Goal: Task Accomplishment & Management: Manage account settings

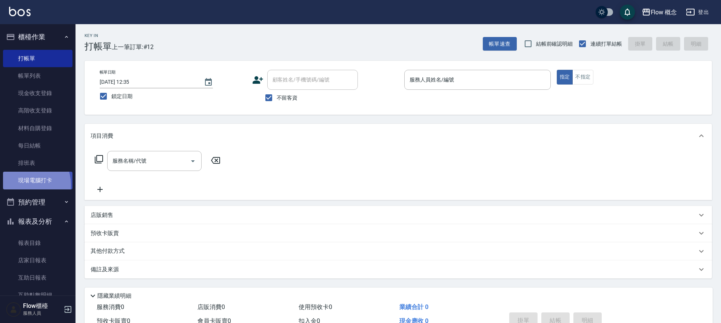
click at [22, 185] on link "現場電腦打卡" at bounding box center [37, 180] width 69 height 17
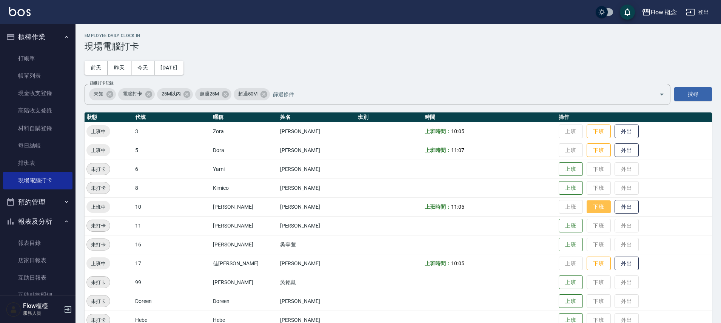
click at [587, 208] on button "下班" at bounding box center [599, 207] width 24 height 13
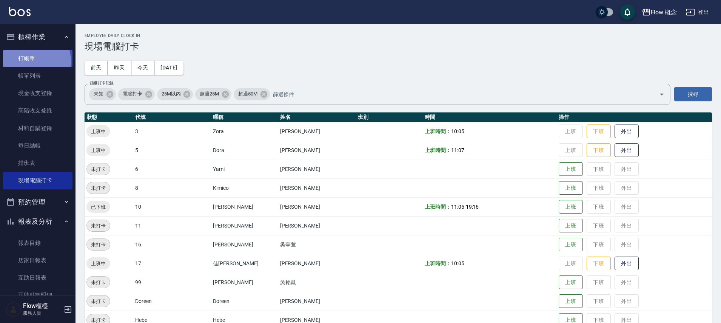
click at [29, 61] on link "打帳單" at bounding box center [37, 58] width 69 height 17
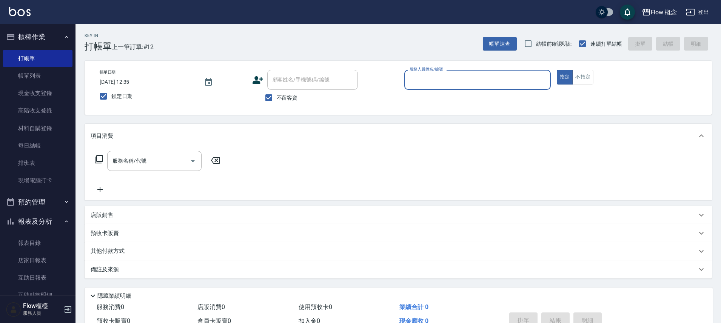
click at [425, 85] on input "服務人員姓名/編號" at bounding box center [478, 79] width 140 height 13
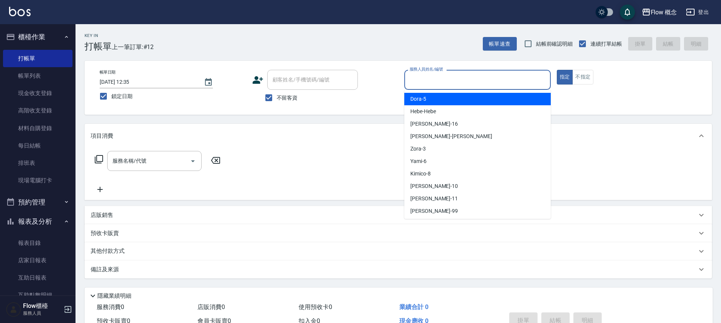
click at [429, 95] on div "Dora -5" at bounding box center [478, 99] width 147 height 12
type input "Dora-5"
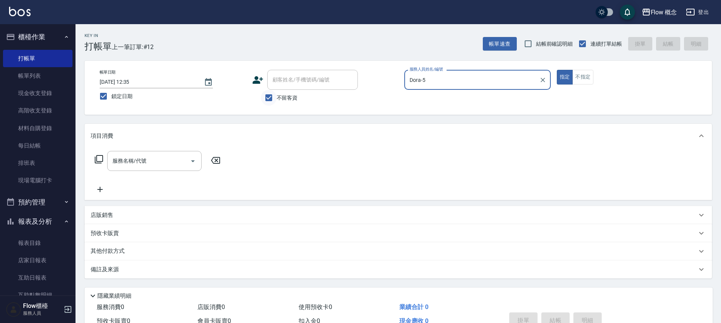
click at [270, 102] on input "不留客資" at bounding box center [269, 98] width 16 height 16
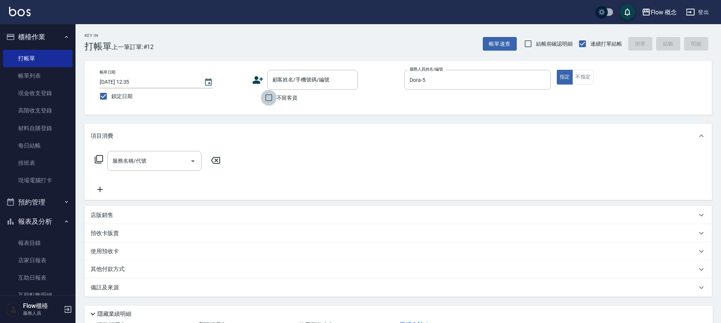
click at [270, 102] on input "不留客資" at bounding box center [269, 98] width 16 height 16
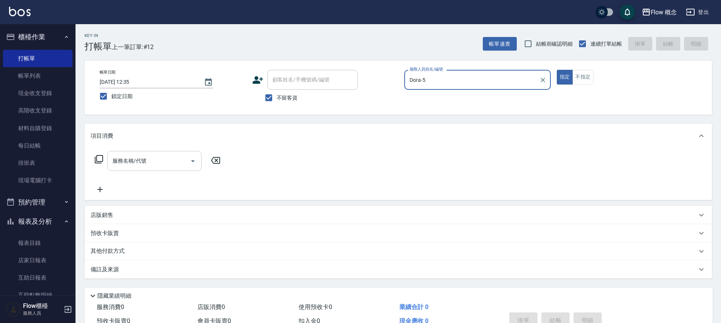
click at [174, 161] on input "服務名稱/代號" at bounding box center [149, 160] width 76 height 13
click at [269, 99] on input "不留客資" at bounding box center [269, 98] width 16 height 16
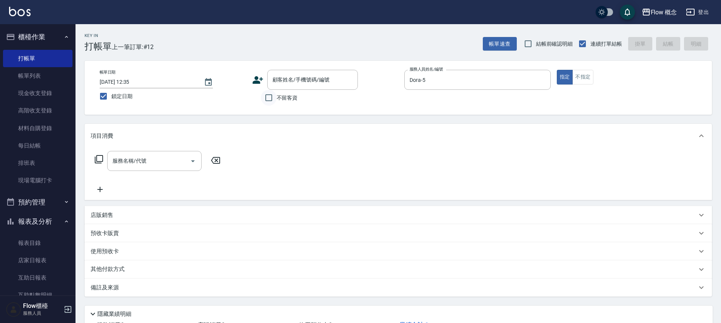
click at [269, 99] on input "不留客資" at bounding box center [269, 98] width 16 height 16
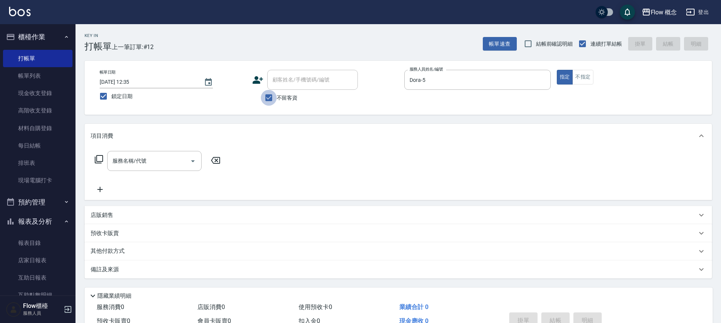
click at [269, 99] on input "不留客資" at bounding box center [269, 98] width 16 height 16
checkbox input "false"
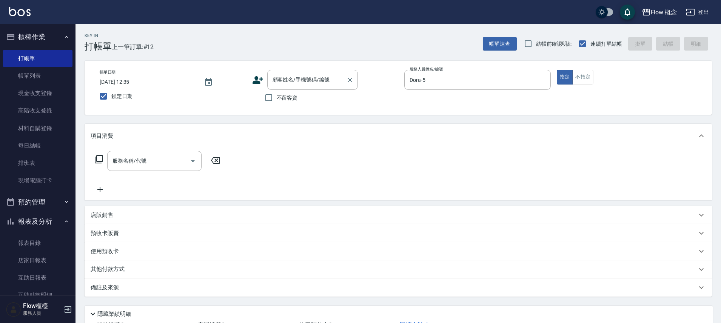
click at [281, 76] on input "顧客姓名/手機號碼/編號" at bounding box center [307, 79] width 73 height 13
paste input "[PERSON_NAME]"
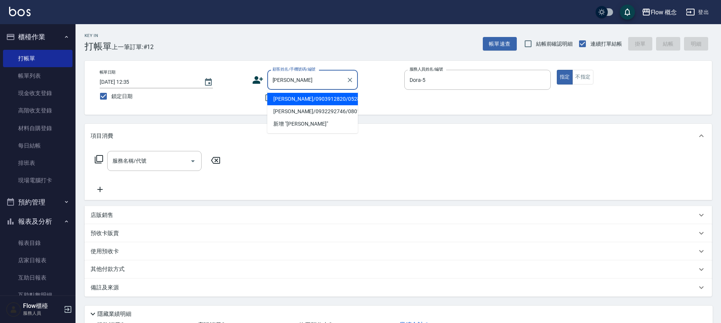
click at [295, 101] on li "[PERSON_NAME]/0903912820/052820" at bounding box center [312, 99] width 91 height 12
type input "[PERSON_NAME]/0903912820/052820"
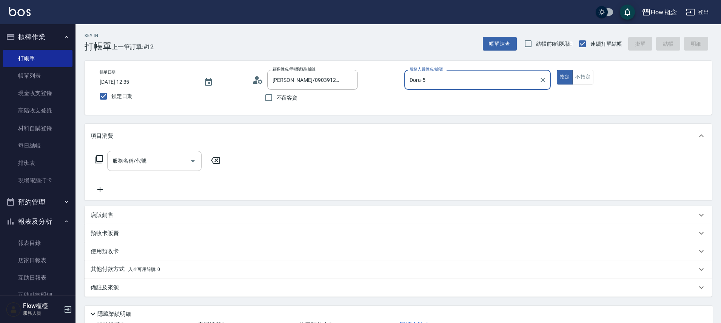
click at [145, 168] on div "服務名稱/代號" at bounding box center [154, 161] width 94 height 20
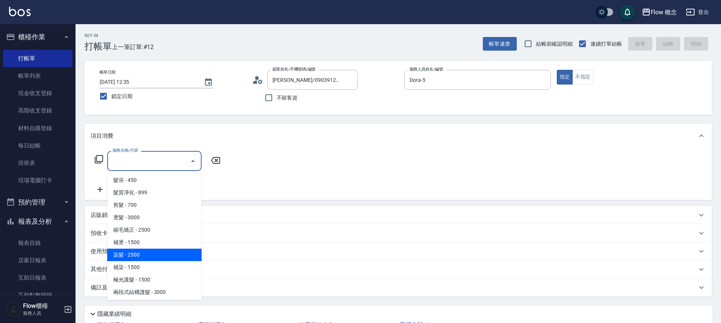
click at [144, 255] on span "染髮 - 2500" at bounding box center [154, 255] width 94 height 12
type input "染髮(401)"
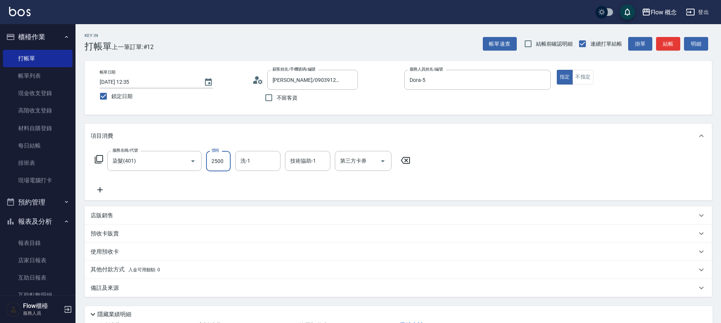
click at [215, 162] on input "2500" at bounding box center [218, 161] width 25 height 20
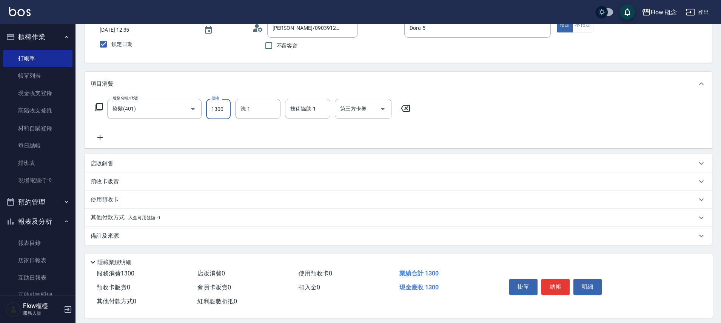
scroll to position [59, 0]
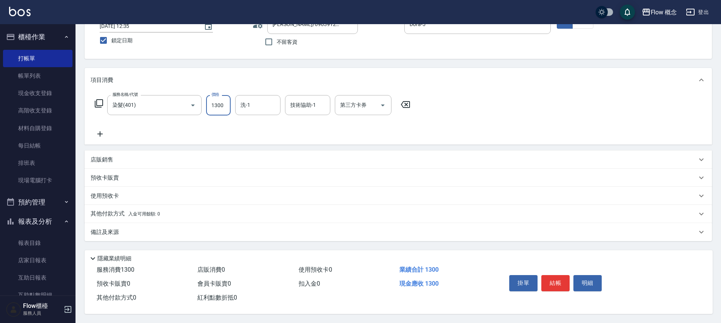
type input "1300"
click at [125, 232] on div "備註及來源" at bounding box center [394, 233] width 607 height 8
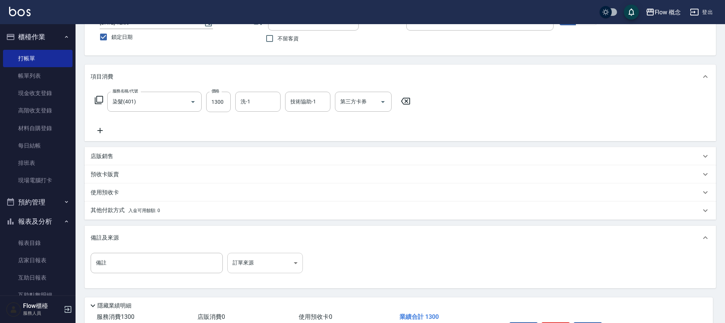
click at [259, 265] on body "Flow 概念 登出 櫃檯作業 打帳單 帳單列表 現金收支登錄 高階收支登錄 材料自購登錄 每日結帳 排班表 現場電腦打卡 預約管理 預約管理 單日預約紀錄 …" at bounding box center [362, 156] width 725 height 430
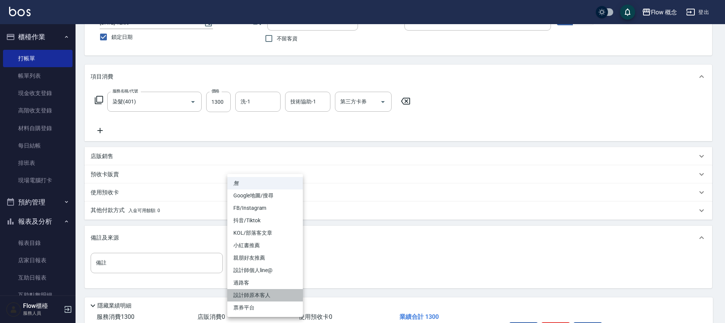
click at [266, 297] on li "設計師原本客人" at bounding box center [265, 295] width 76 height 12
type input "設計師原本客人"
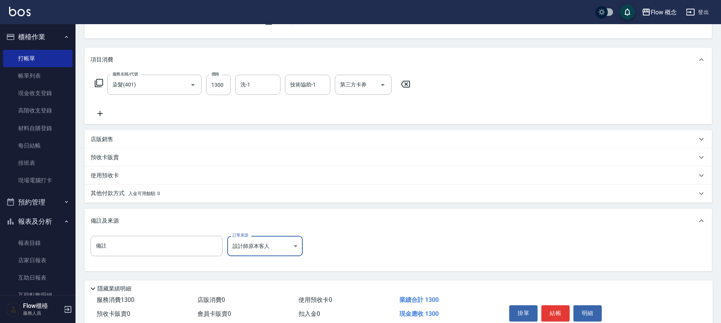
scroll to position [110, 0]
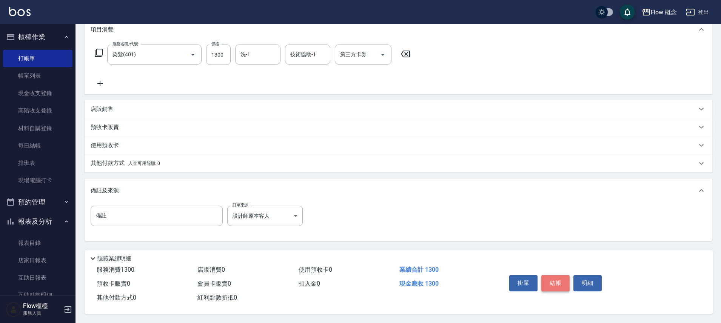
click at [558, 279] on button "結帳" at bounding box center [556, 283] width 28 height 16
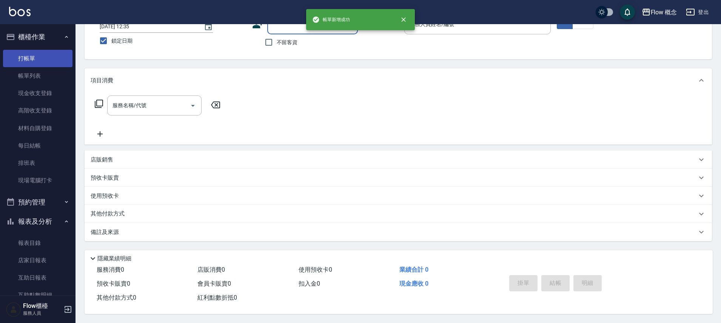
scroll to position [0, 0]
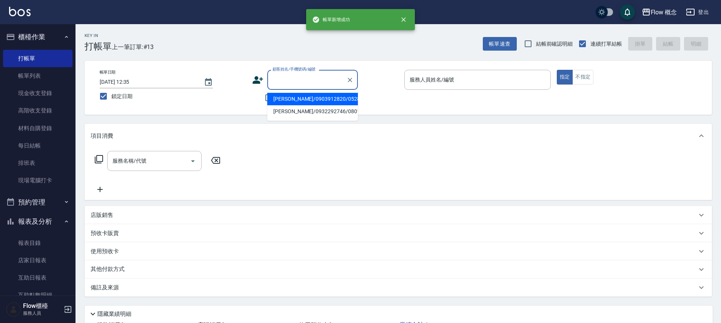
click at [286, 78] on input "顧客姓名/手機號碼/編號" at bounding box center [307, 79] width 73 height 13
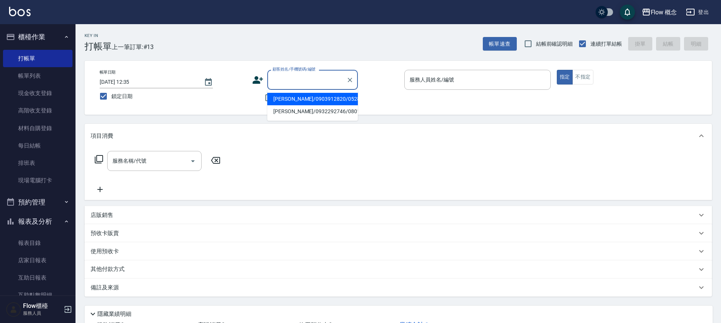
type input "l"
click at [318, 102] on li "[PERSON_NAME]/0970071552/null" at bounding box center [312, 99] width 91 height 12
type input "[PERSON_NAME]/0970071552/null"
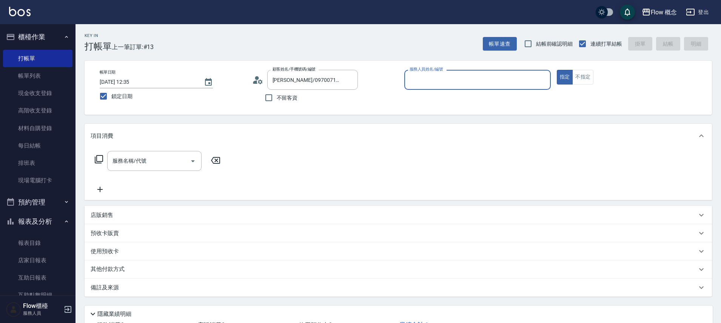
type input "Dora-5"
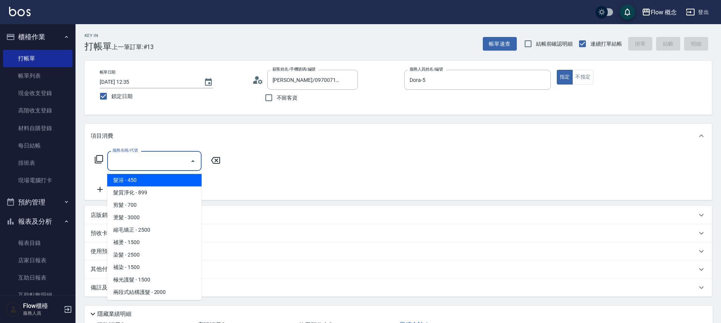
drag, startPoint x: 145, startPoint y: 165, endPoint x: 137, endPoint y: 167, distance: 7.8
click at [144, 165] on input "服務名稱/代號" at bounding box center [149, 160] width 76 height 13
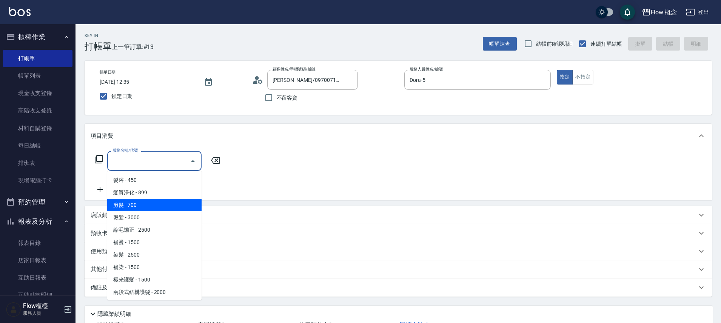
click at [137, 207] on span "剪髮 - 700" at bounding box center [154, 205] width 94 height 12
type input "剪髮(201)"
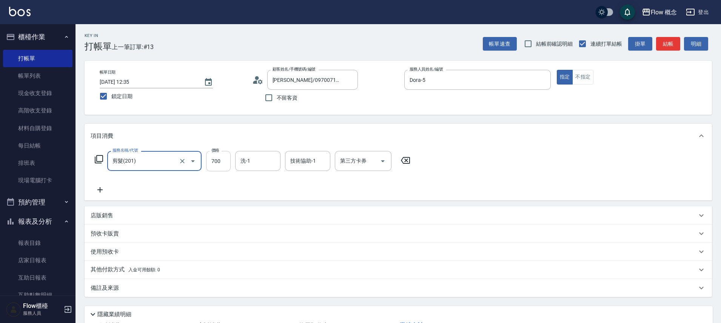
click at [217, 157] on input "700" at bounding box center [218, 161] width 25 height 20
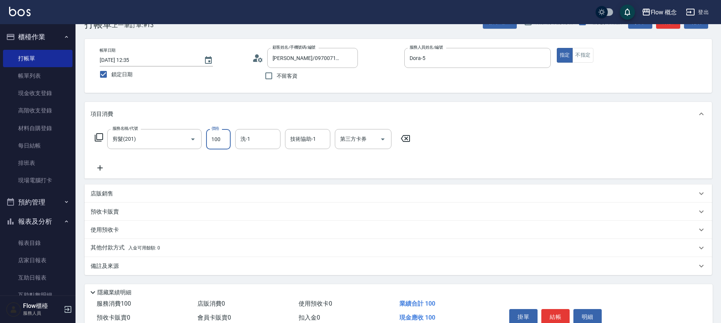
scroll to position [29, 0]
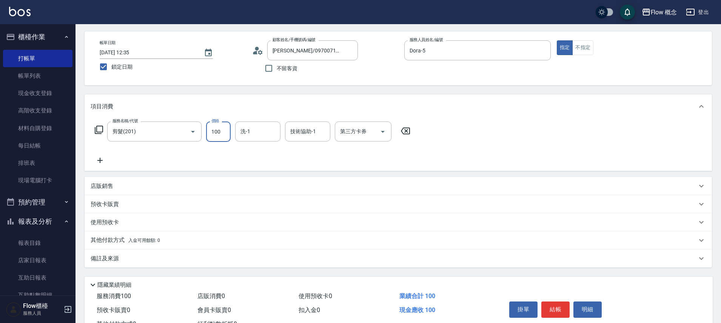
type input "100"
click at [137, 255] on div "備註及來源" at bounding box center [394, 259] width 607 height 8
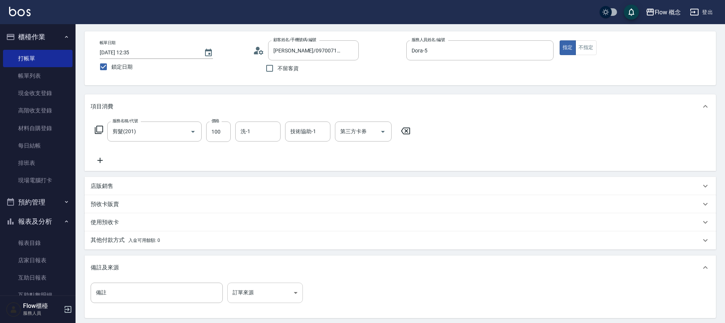
click at [266, 293] on body "Flow 概念 登出 櫃檯作業 打帳單 帳單列表 現金收支登錄 高階收支登錄 材料自購登錄 每日結帳 排班表 現場電腦打卡 預約管理 預約管理 單日預約紀錄 …" at bounding box center [362, 186] width 725 height 430
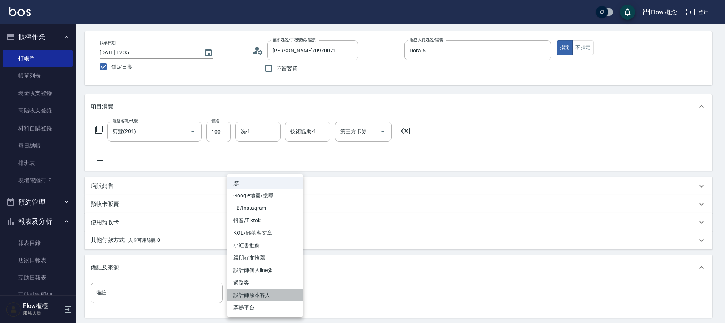
drag, startPoint x: 266, startPoint y: 294, endPoint x: 270, endPoint y: 292, distance: 4.1
click at [266, 294] on li "設計師原本客人" at bounding box center [265, 295] width 76 height 12
type input "設計師原本客人"
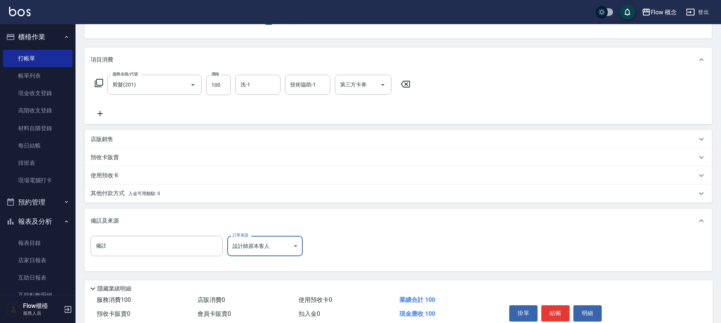
scroll to position [110, 0]
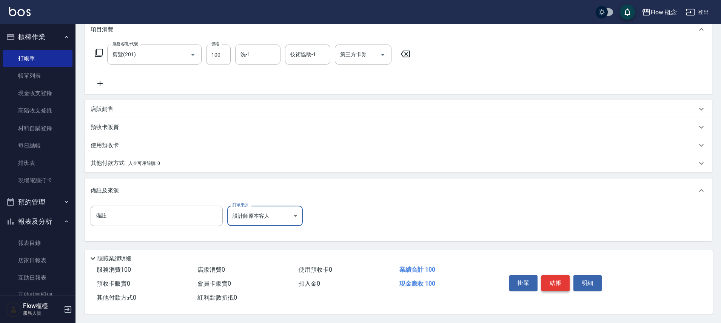
click at [547, 282] on button "結帳" at bounding box center [556, 283] width 28 height 16
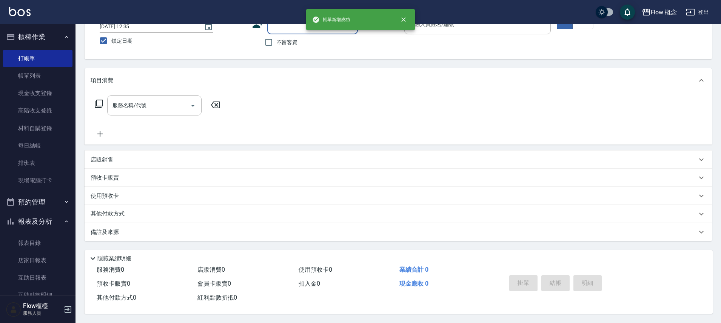
scroll to position [0, 0]
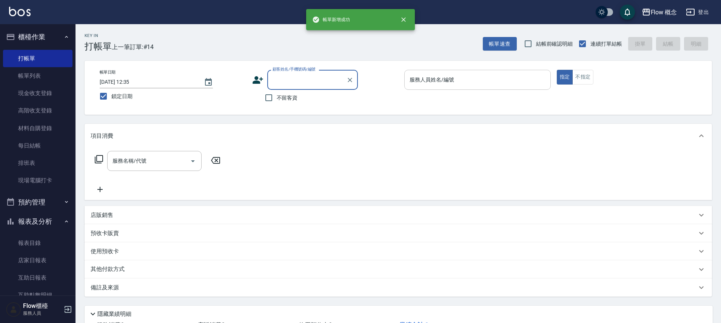
click at [444, 85] on input "服務人員姓名/編號" at bounding box center [478, 79] width 140 height 13
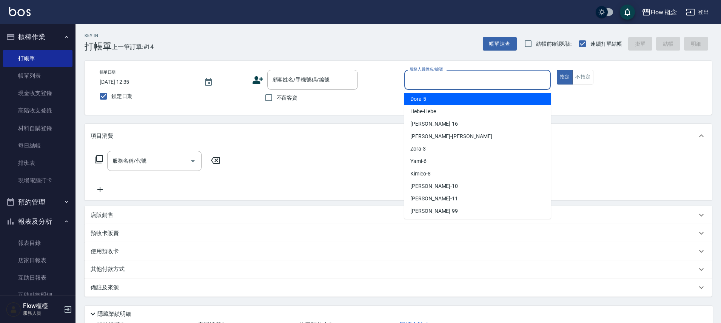
click at [419, 96] on span "Dora -5" at bounding box center [419, 99] width 16 height 8
type input "Dora-5"
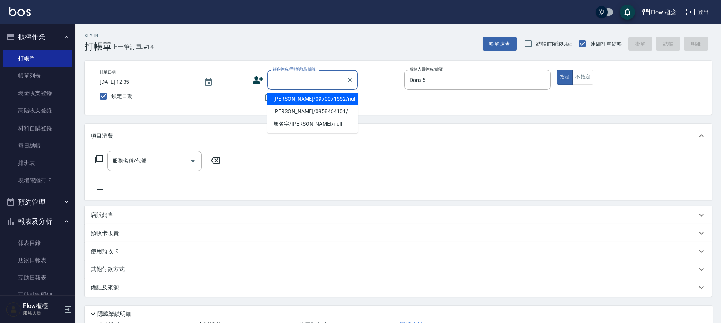
click at [302, 74] on div "顧客姓名/手機號碼/編號 顧客姓名/手機號碼/編號" at bounding box center [312, 80] width 91 height 20
type input "ㄎ"
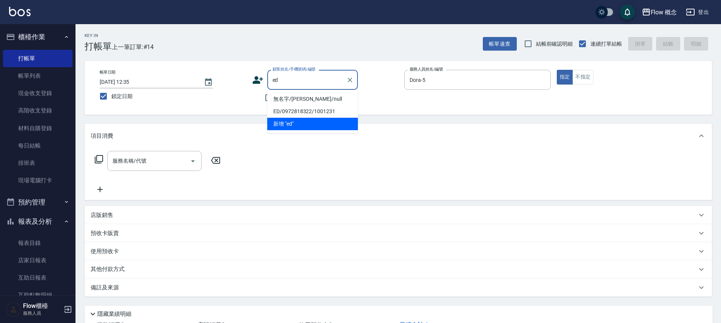
click at [310, 98] on li "無名字/[PERSON_NAME]/null" at bounding box center [312, 99] width 91 height 12
type input "無名字/[PERSON_NAME]/null"
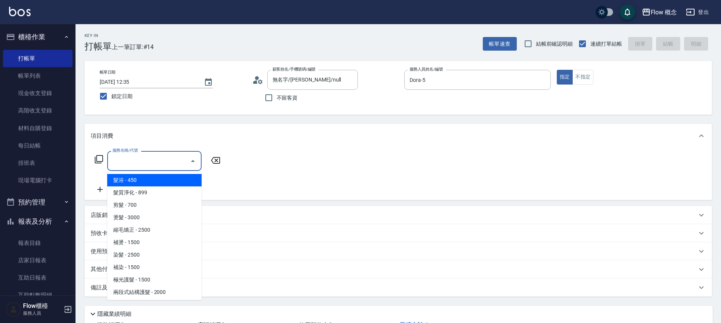
click at [142, 155] on input "服務名稱/代號" at bounding box center [149, 160] width 76 height 13
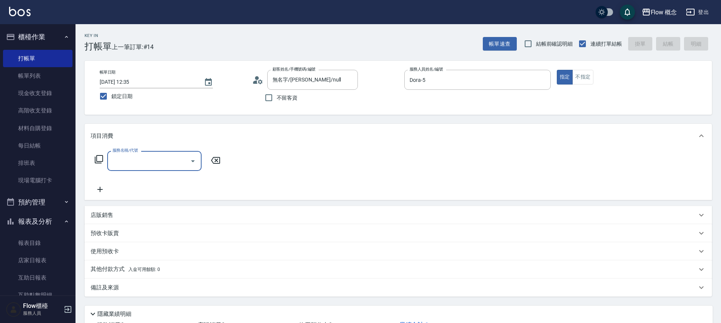
click at [142, 158] on input "服務名稱/代號" at bounding box center [149, 160] width 76 height 13
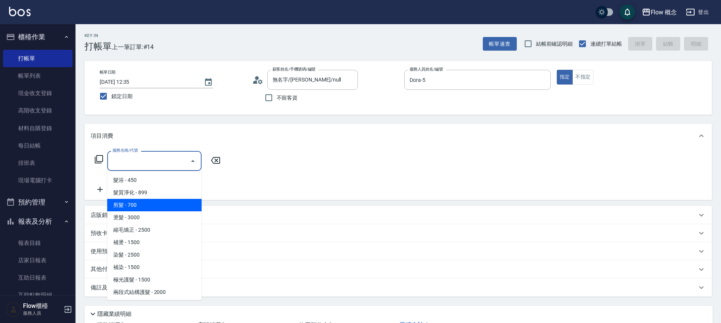
click at [135, 201] on span "剪髮 - 700" at bounding box center [154, 205] width 94 height 12
type input "剪髮(201)"
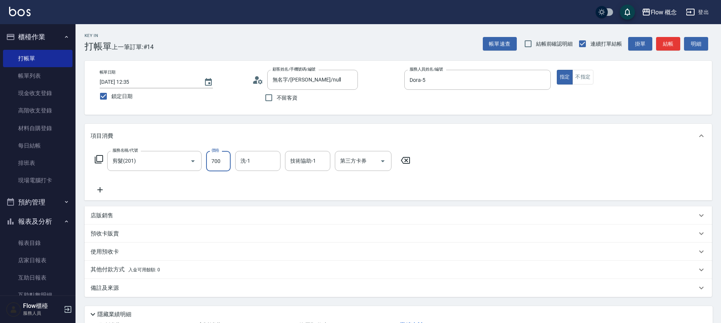
click at [226, 164] on input "700" at bounding box center [218, 161] width 25 height 20
type input "650"
click at [522, 194] on div "服務名稱/代號 剪髮(201) 服務名稱/代號 價格 650 價格 洗-1 洗-1 技術協助-1 技術協助-1 第三方卡券 第三方卡券" at bounding box center [399, 174] width 628 height 53
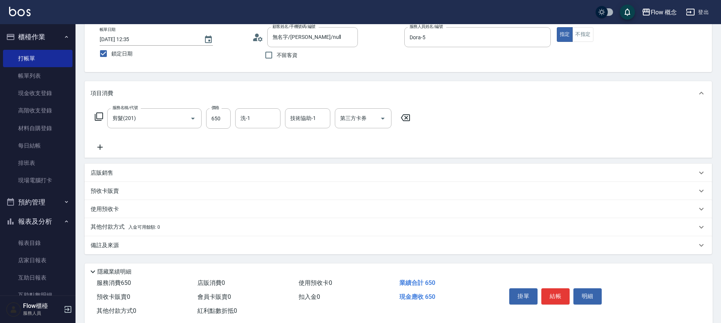
scroll to position [46, 0]
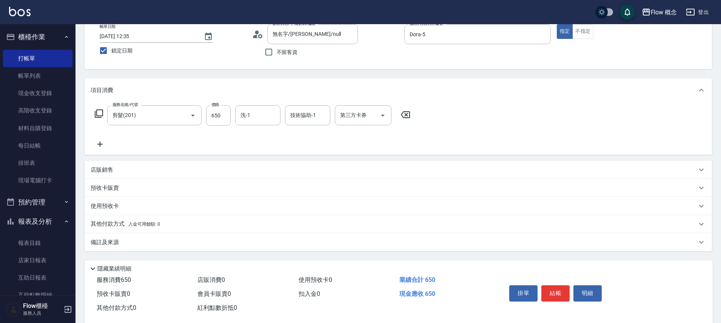
click at [102, 247] on div "備註及來源" at bounding box center [399, 242] width 628 height 18
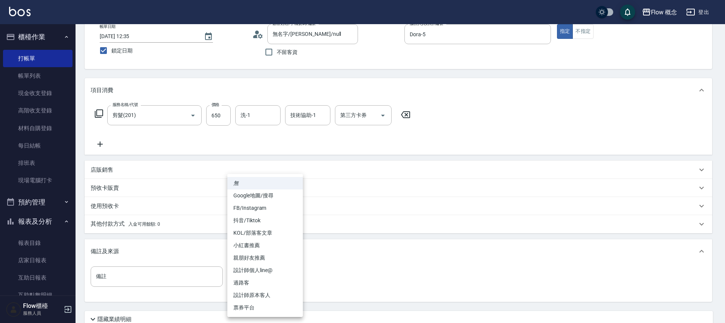
click at [261, 273] on body "Flow 概念 登出 櫃檯作業 打帳單 帳單列表 現金收支登錄 高階收支登錄 材料自購登錄 每日結帳 排班表 現場電腦打卡 預約管理 預約管理 單日預約紀錄 …" at bounding box center [362, 169] width 725 height 430
click at [262, 298] on li "設計師原本客人" at bounding box center [265, 295] width 76 height 12
type input "設計師原本客人"
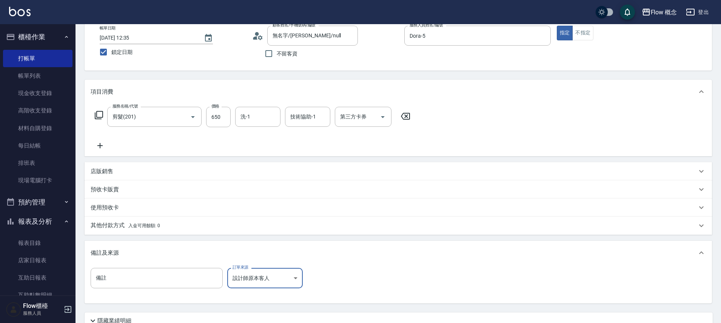
scroll to position [42, 0]
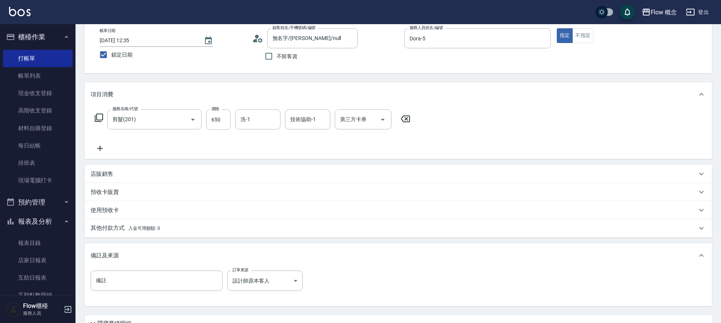
click at [147, 232] on p "其他付款方式 入金可用餘額: 0" at bounding box center [125, 228] width 69 height 8
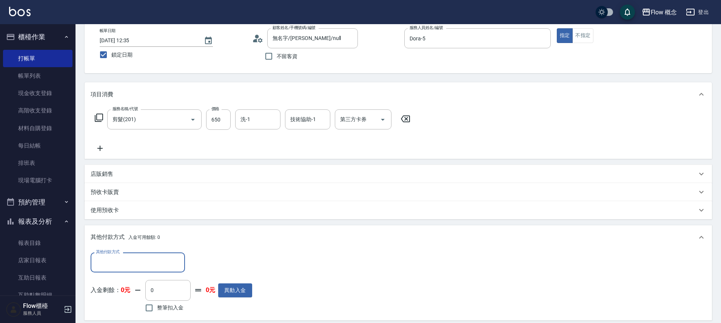
scroll to position [0, 0]
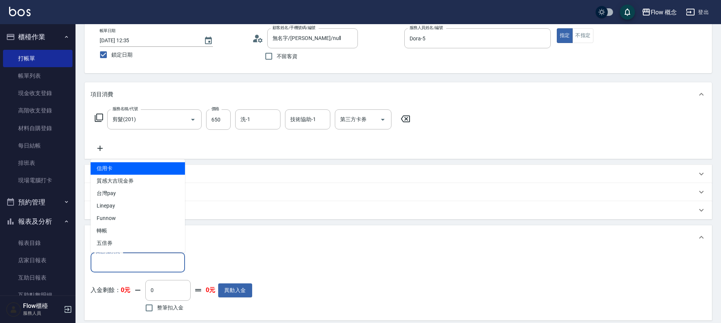
click at [132, 260] on input "其他付款方式" at bounding box center [138, 262] width 88 height 13
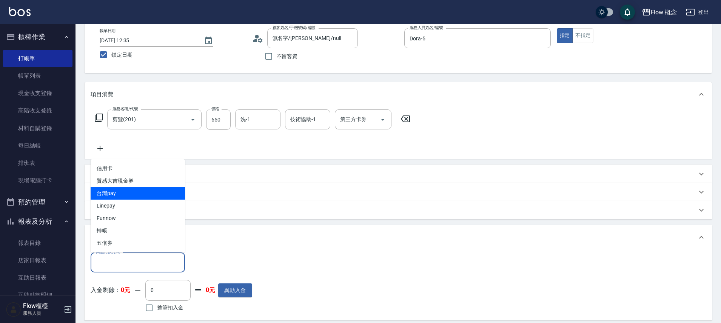
click at [115, 195] on span "台灣pay" at bounding box center [138, 193] width 94 height 12
type input "台灣pay"
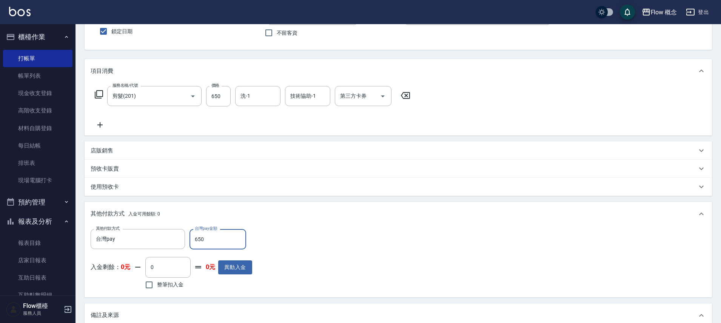
scroll to position [161, 0]
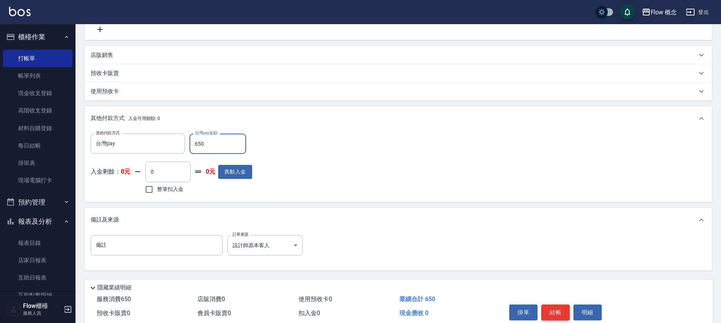
type input "650"
click at [558, 309] on button "結帳" at bounding box center [556, 313] width 28 height 16
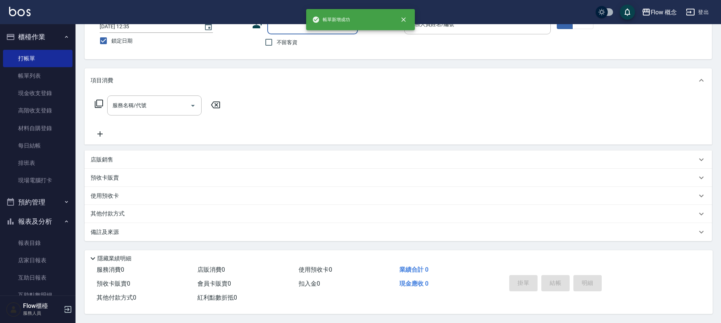
scroll to position [0, 0]
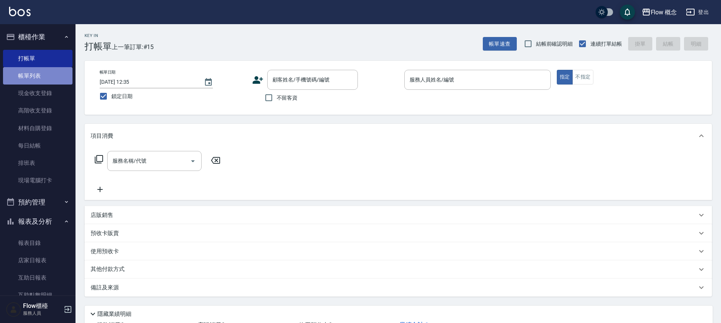
click at [48, 71] on link "帳單列表" at bounding box center [37, 75] width 69 height 17
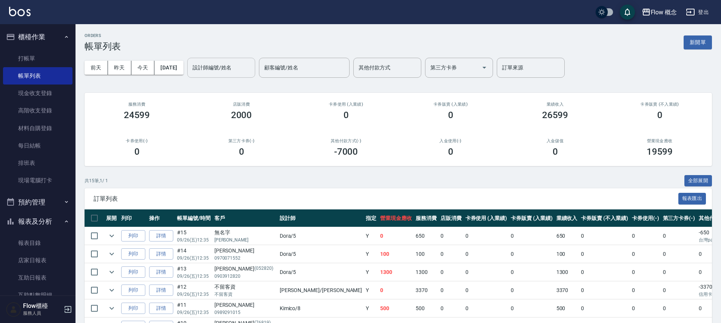
click at [247, 68] on input "設計師編號/姓名" at bounding box center [221, 67] width 61 height 13
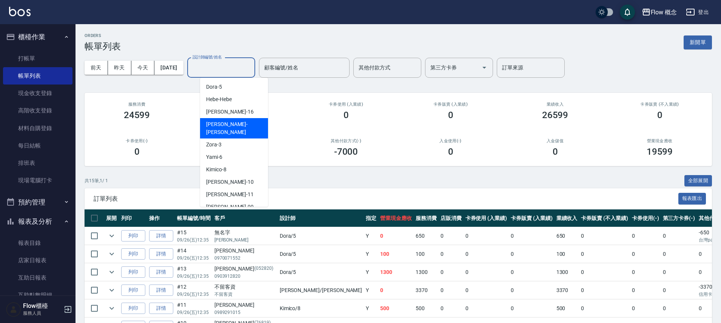
click at [242, 129] on div "[PERSON_NAME] -[PERSON_NAME]" at bounding box center [234, 128] width 68 height 20
type input "[PERSON_NAME]"
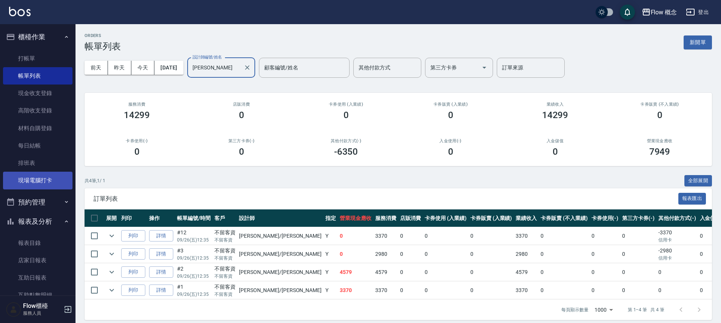
click at [31, 185] on link "現場電腦打卡" at bounding box center [37, 180] width 69 height 17
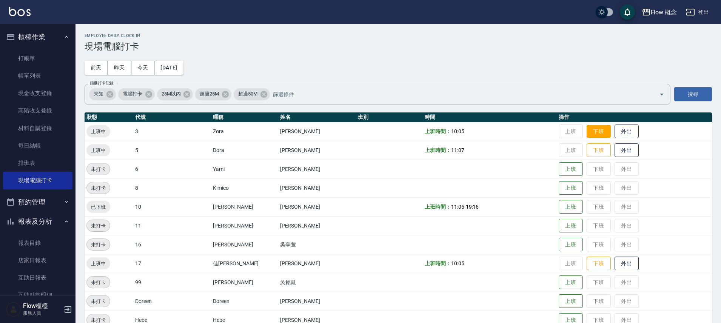
click at [587, 126] on button "下班" at bounding box center [599, 131] width 24 height 13
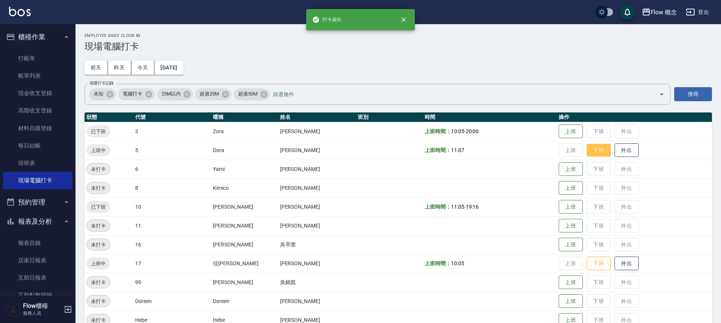
click at [587, 147] on button "下班" at bounding box center [599, 150] width 24 height 13
click at [587, 269] on button "下班" at bounding box center [599, 263] width 24 height 13
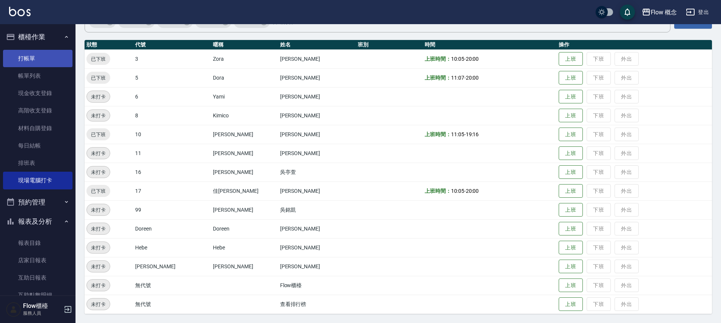
click at [44, 55] on link "打帳單" at bounding box center [37, 58] width 69 height 17
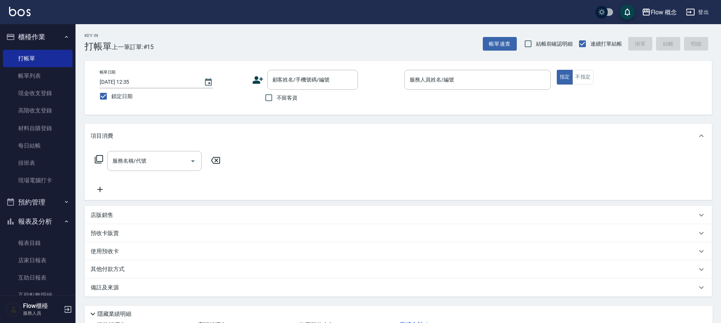
click at [288, 101] on span "不留客資" at bounding box center [287, 98] width 21 height 8
click at [277, 101] on input "不留客資" at bounding box center [269, 98] width 16 height 16
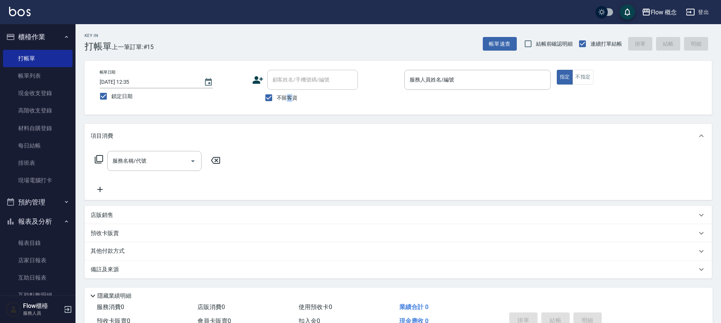
click at [288, 101] on span "不留客資" at bounding box center [287, 98] width 21 height 8
click at [277, 101] on input "不留客資" at bounding box center [269, 98] width 16 height 16
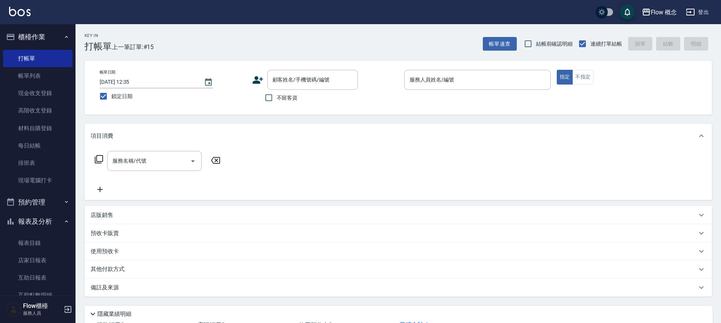
click at [293, 104] on label "不留客資" at bounding box center [279, 98] width 37 height 16
click at [277, 104] on input "不留客資" at bounding box center [269, 98] width 16 height 16
checkbox input "true"
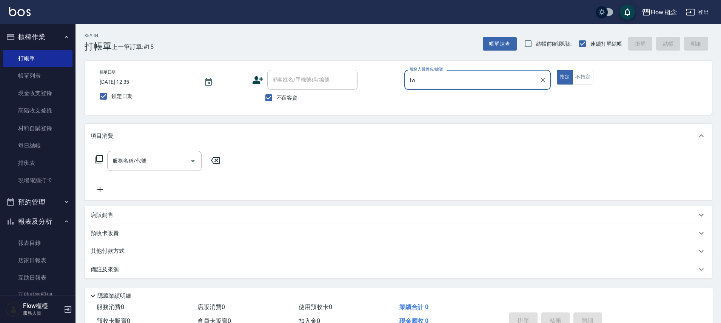
type input "f"
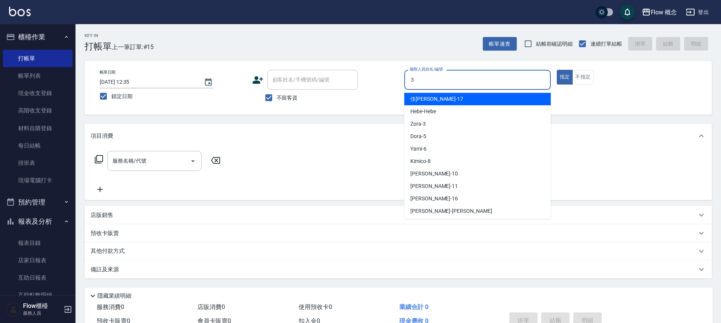
type input "３"
click at [557, 70] on button "指定" at bounding box center [565, 77] width 16 height 15
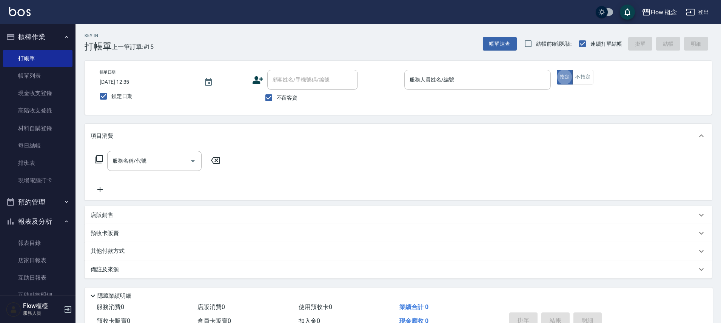
type button "true"
click at [481, 90] on p at bounding box center [478, 94] width 147 height 8
click at [482, 86] on div "服務人員姓名/編號" at bounding box center [478, 80] width 147 height 20
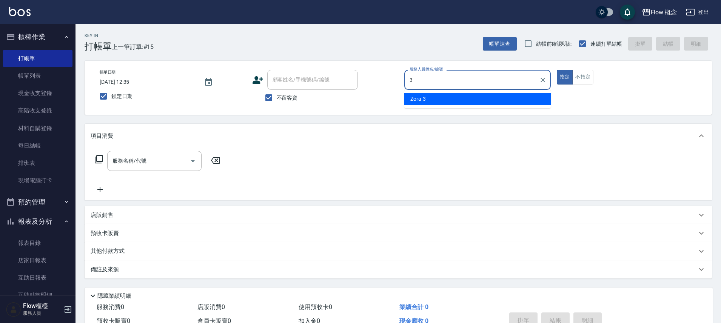
type input "Zora-3"
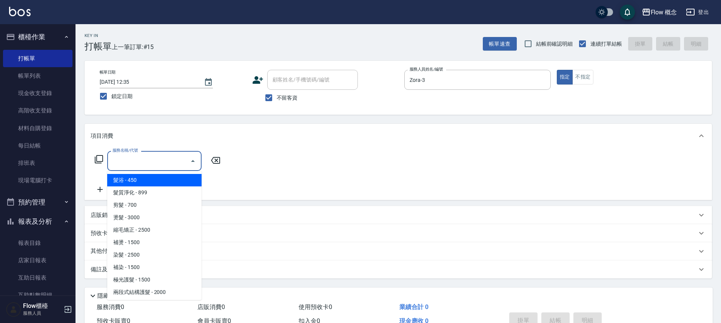
click at [169, 161] on input "服務名稱/代號" at bounding box center [149, 160] width 76 height 13
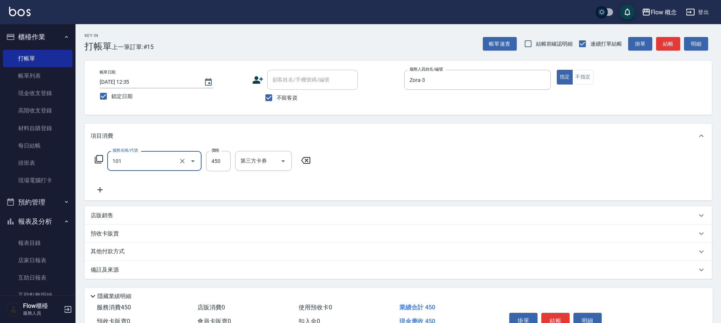
type input "髮浴 (101)"
click at [224, 165] on input "450" at bounding box center [218, 161] width 25 height 20
type input "500"
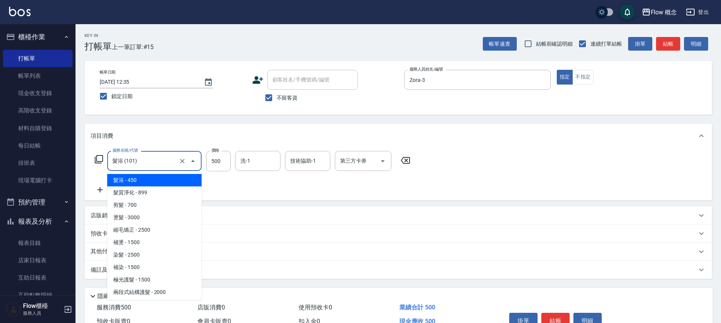
click at [167, 164] on input "髮浴 (101)" at bounding box center [144, 160] width 66 height 13
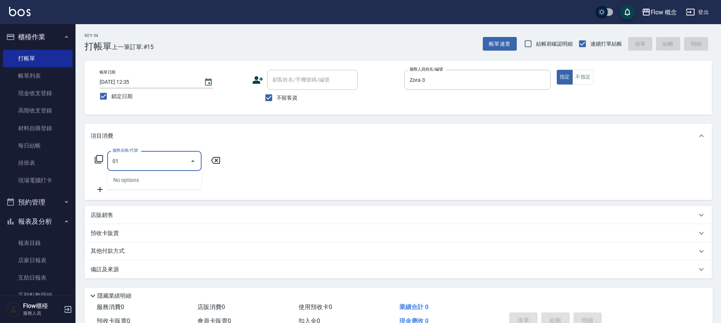
type input "0"
click at [177, 162] on input "２０１" at bounding box center [149, 160] width 76 height 13
type input "２"
type input "0"
type input "剪髮(201)"
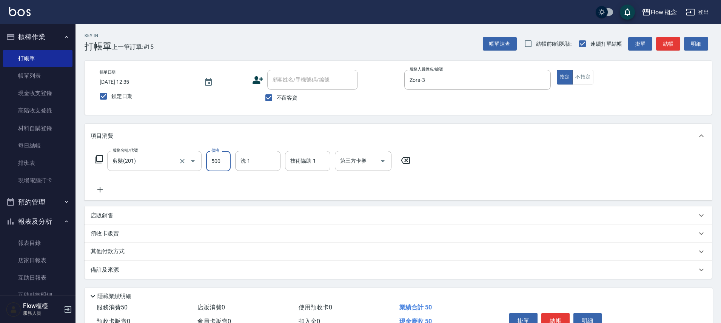
type input "500"
click at [548, 314] on button "結帳" at bounding box center [556, 321] width 28 height 16
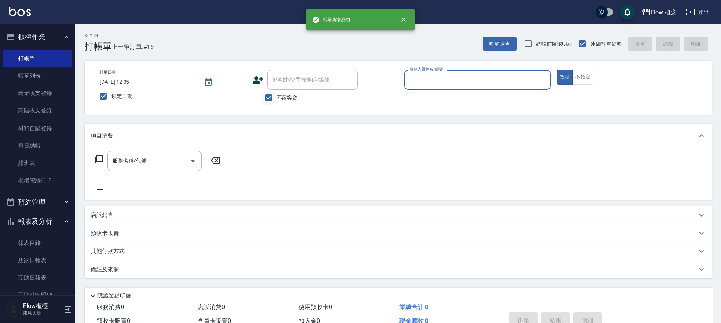
click at [270, 98] on input "不留客資" at bounding box center [269, 98] width 16 height 16
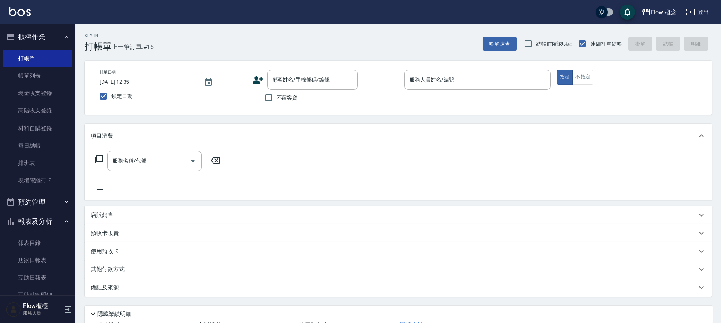
drag, startPoint x: 281, startPoint y: 101, endPoint x: 282, endPoint y: 96, distance: 4.8
click at [281, 101] on span "不留客資" at bounding box center [287, 98] width 21 height 8
click at [277, 101] on input "不留客資" at bounding box center [269, 98] width 16 height 16
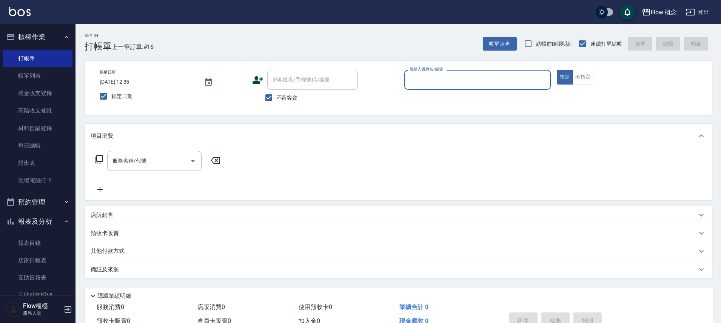
click at [278, 100] on span "不留客資" at bounding box center [287, 98] width 21 height 8
click at [277, 100] on input "不留客資" at bounding box center [269, 98] width 16 height 16
checkbox input "false"
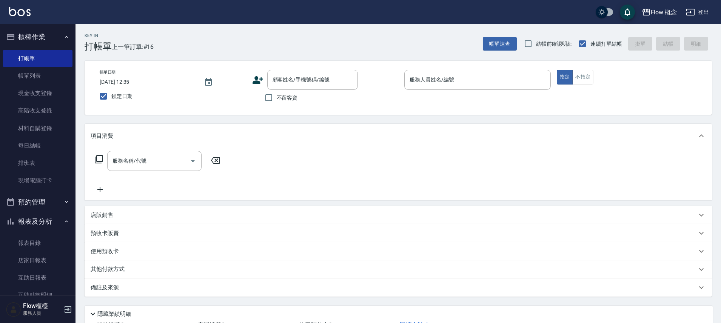
click at [258, 81] on icon at bounding box center [258, 80] width 11 height 8
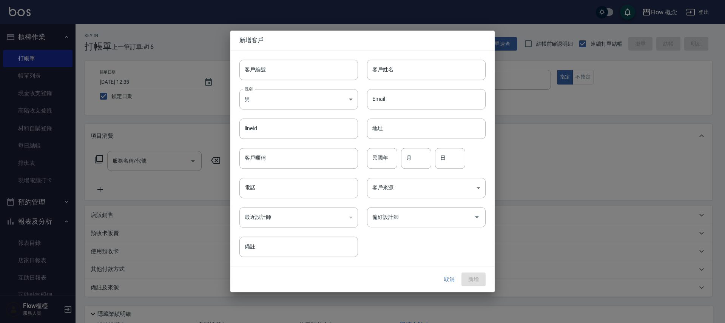
click at [283, 75] on input "客戶編號" at bounding box center [298, 70] width 119 height 20
type input "0"
type input "0987614655"
click at [433, 64] on input "客戶姓名" at bounding box center [426, 70] width 119 height 20
type input "t"
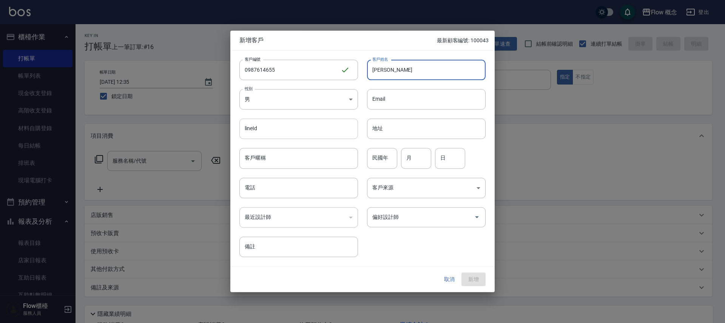
type input "陳"
type input "陳小姐"
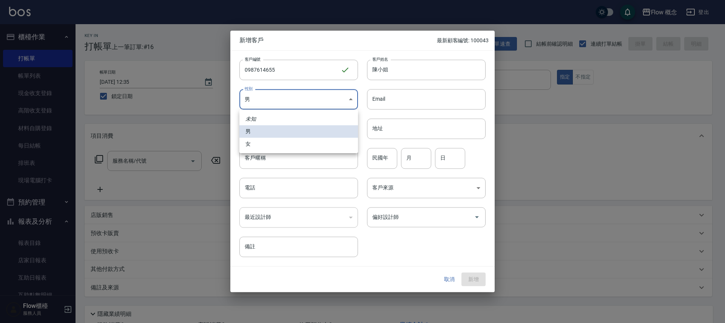
click at [289, 96] on body "Flow 概念 登出 櫃檯作業 打帳單 帳單列表 現金收支登錄 高階收支登錄 材料自購登錄 每日結帳 排班表 現場電腦打卡 預約管理 預約管理 單日預約紀錄 …" at bounding box center [362, 189] width 725 height 379
click at [288, 142] on li "女" at bounding box center [298, 144] width 119 height 12
type input "[DEMOGRAPHIC_DATA]"
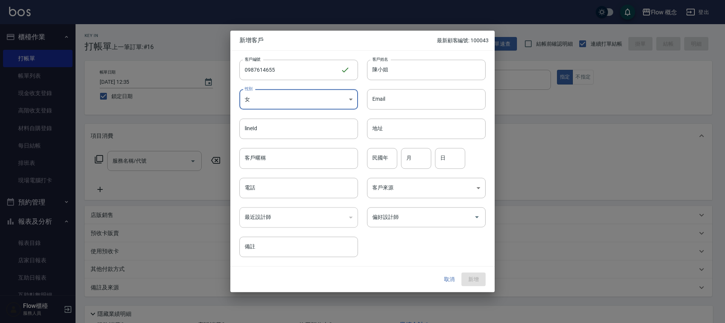
click at [293, 193] on input "電話" at bounding box center [298, 188] width 119 height 20
drag, startPoint x: 246, startPoint y: 72, endPoint x: 280, endPoint y: 72, distance: 33.6
click at [280, 72] on input "0987614655" at bounding box center [289, 70] width 101 height 20
click at [261, 192] on input "09" at bounding box center [298, 188] width 119 height 20
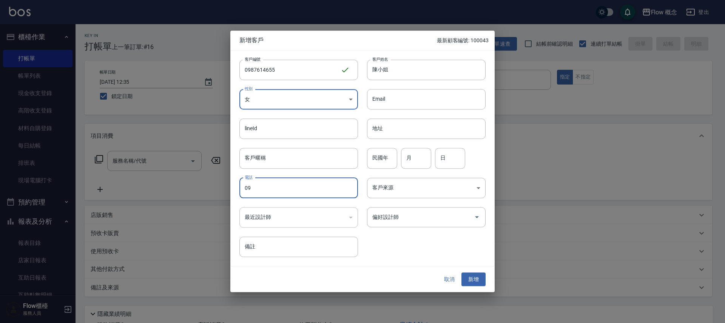
click at [261, 192] on input "09" at bounding box center [298, 188] width 119 height 20
paste input "87614655"
type input "0987614655"
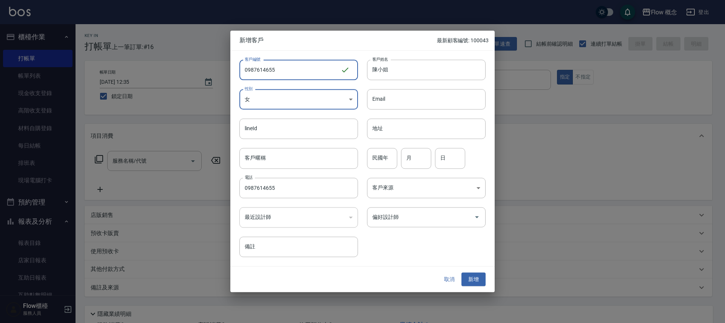
drag, startPoint x: 265, startPoint y: 70, endPoint x: 243, endPoint y: 68, distance: 21.7
click at [243, 68] on input "0987614655" at bounding box center [289, 70] width 101 height 20
type input "03655"
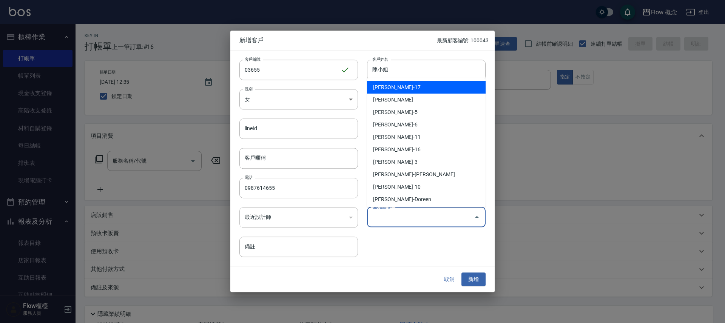
click at [439, 212] on input "偏好設計師" at bounding box center [421, 217] width 100 height 13
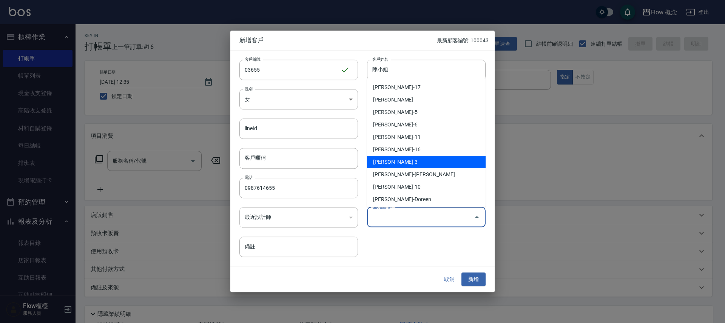
click at [426, 158] on li "[PERSON_NAME]-3" at bounding box center [426, 162] width 119 height 12
type input "[PERSON_NAME]"
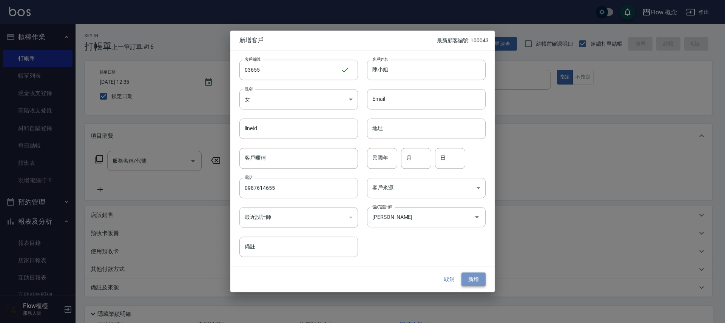
click at [469, 280] on button "新增" at bounding box center [474, 280] width 24 height 14
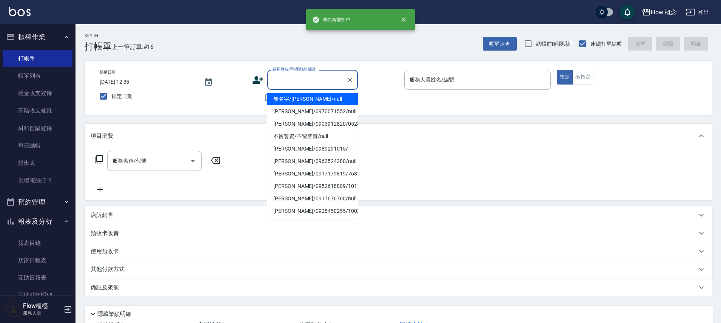
click at [299, 82] on input "顧客姓名/手機號碼/編號" at bounding box center [307, 79] width 73 height 13
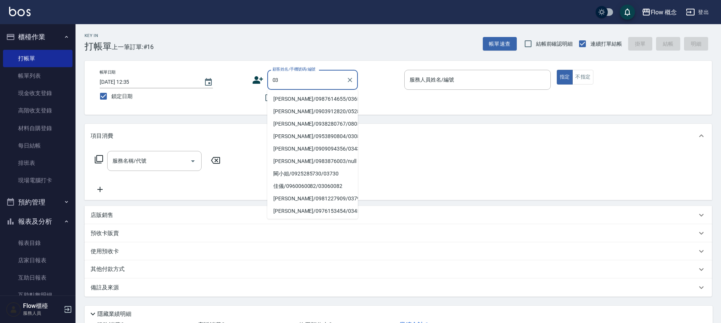
click at [333, 99] on li "[PERSON_NAME]/0987614655/03655" at bounding box center [312, 99] width 91 height 12
type input "[PERSON_NAME]/0987614655/03655"
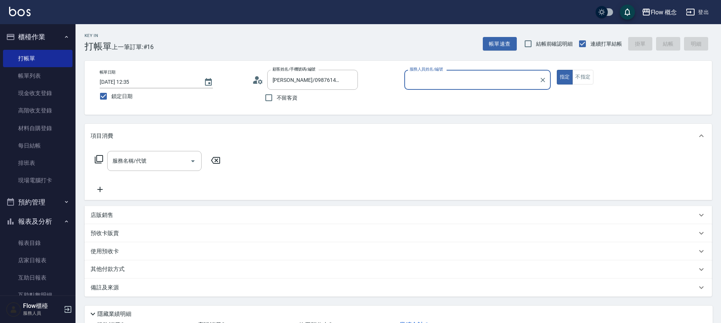
type input "Zora-3"
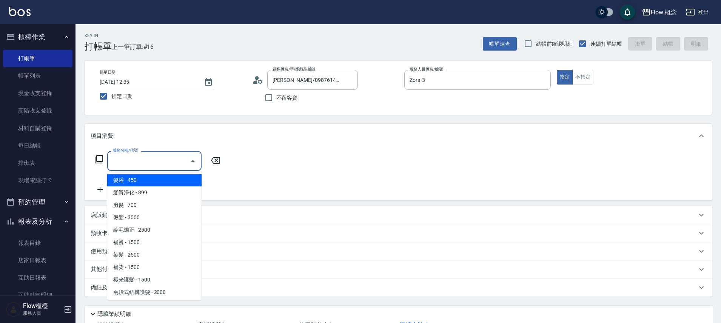
click at [130, 161] on input "服務名稱/代號" at bounding box center [149, 160] width 76 height 13
type input "0"
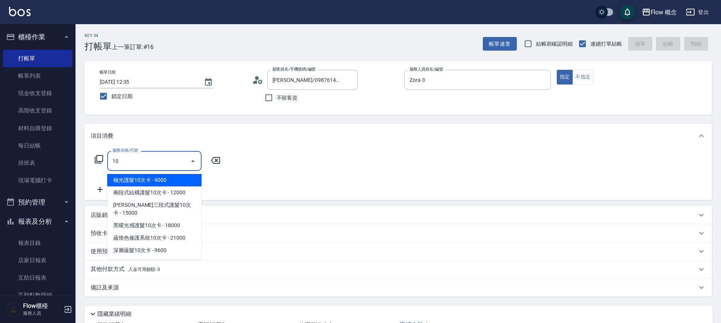
type input "1"
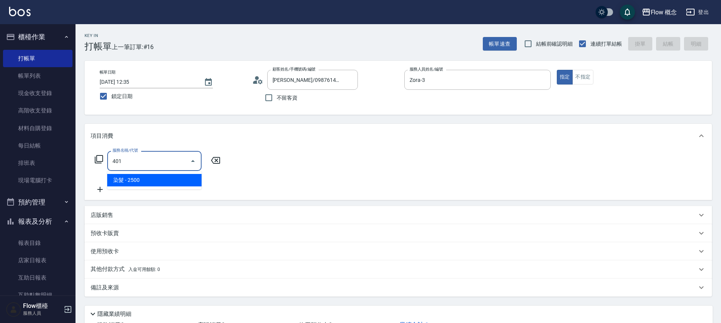
type input "染髮(401)"
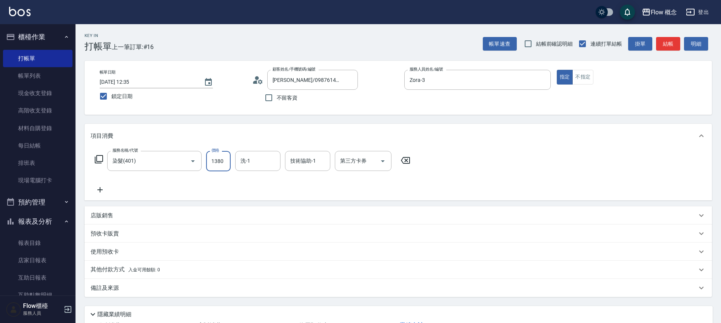
type input "1380"
type input "佳[PERSON_NAME]-17"
click at [97, 192] on icon at bounding box center [100, 189] width 19 height 9
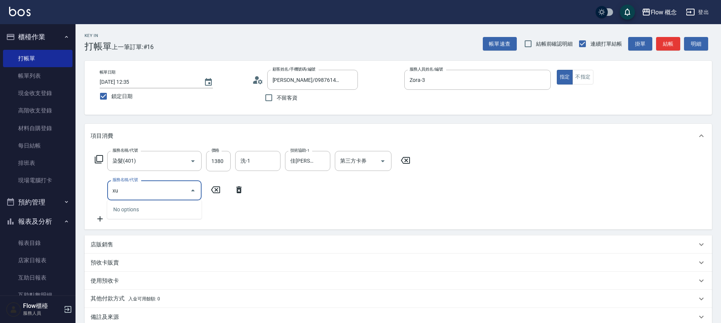
type input "x"
type input "兩段式結構護髮(502)"
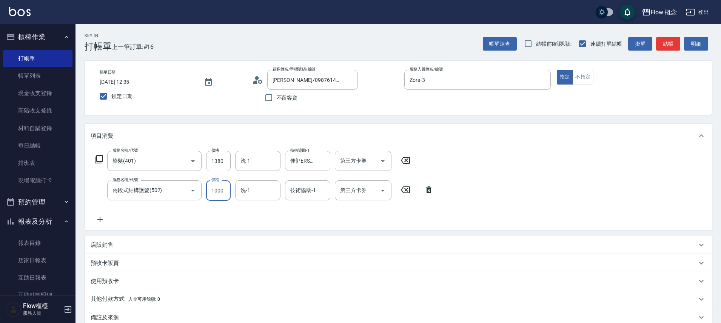
type input "1000"
click at [217, 160] on input "1380" at bounding box center [218, 161] width 25 height 20
click at [219, 163] on input "1380" at bounding box center [218, 161] width 25 height 20
click at [219, 162] on input "1380" at bounding box center [218, 161] width 25 height 20
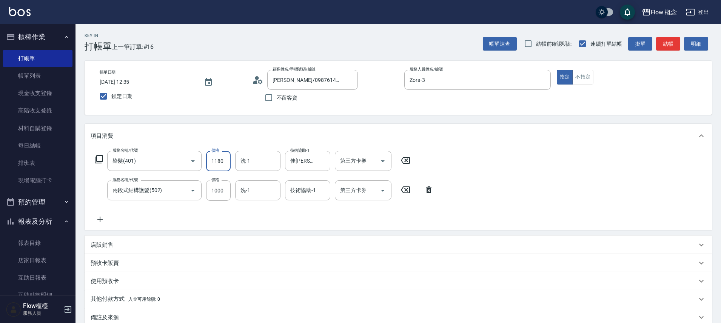
type input "1180"
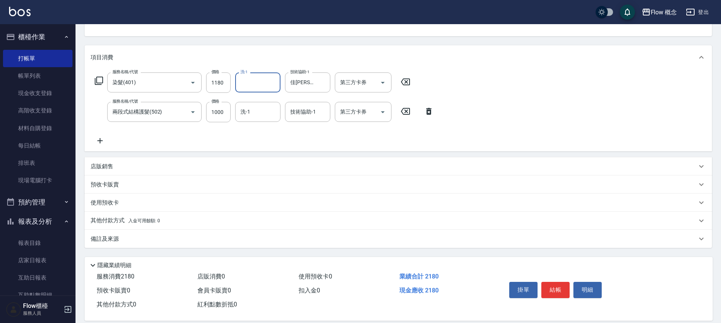
scroll to position [89, 0]
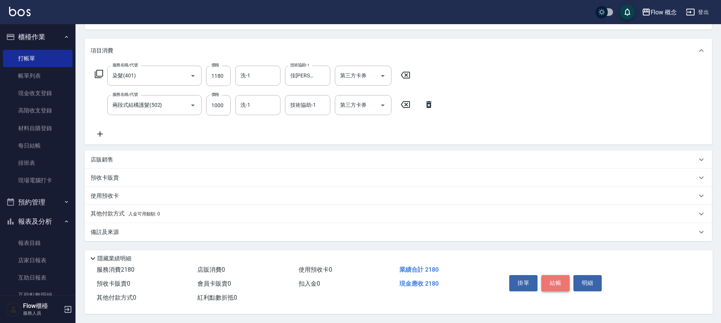
click at [561, 281] on button "結帳" at bounding box center [556, 283] width 28 height 16
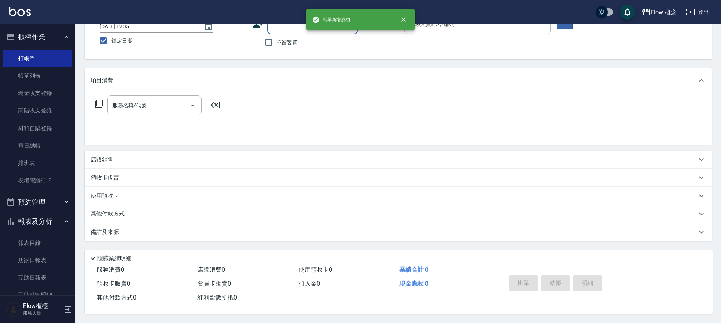
scroll to position [0, 0]
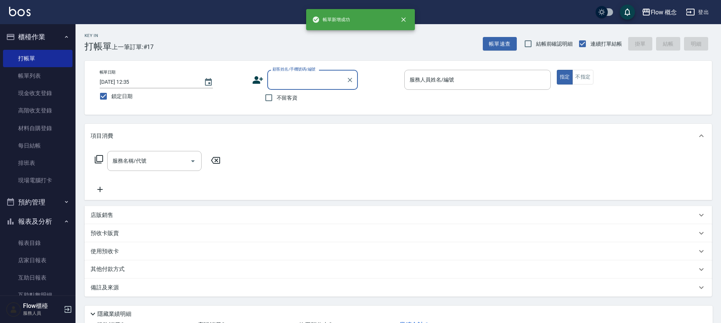
click at [289, 96] on span "不留客資" at bounding box center [287, 98] width 21 height 8
click at [277, 96] on input "不留客資" at bounding box center [269, 98] width 16 height 16
checkbox input "true"
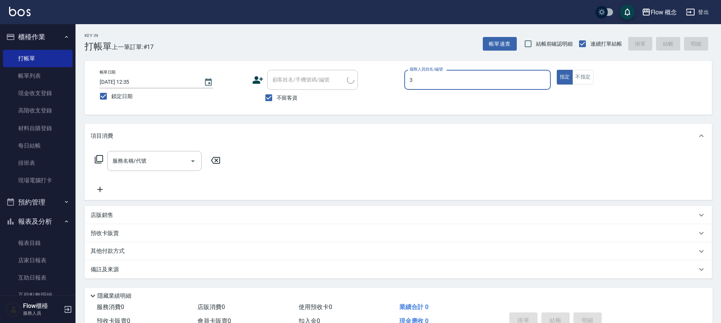
type input "Zora-3"
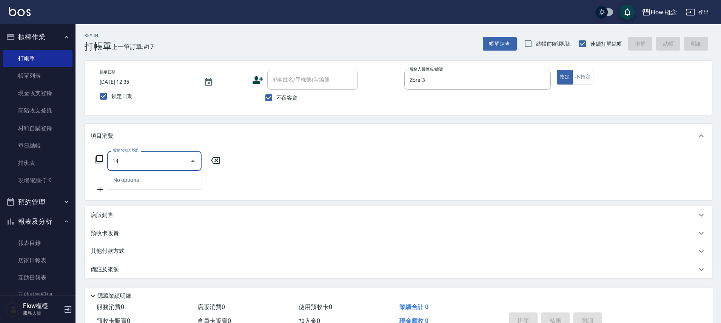
type input "1"
type input "染髮(401)"
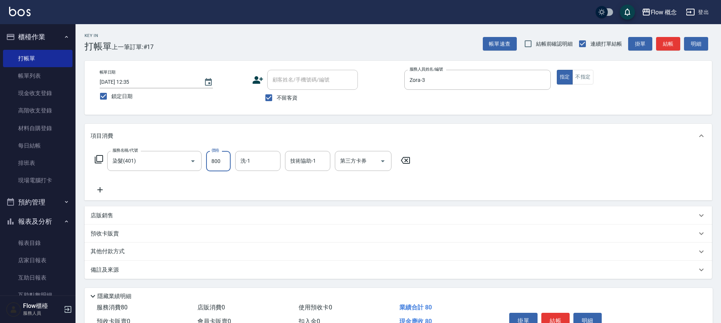
type input "800"
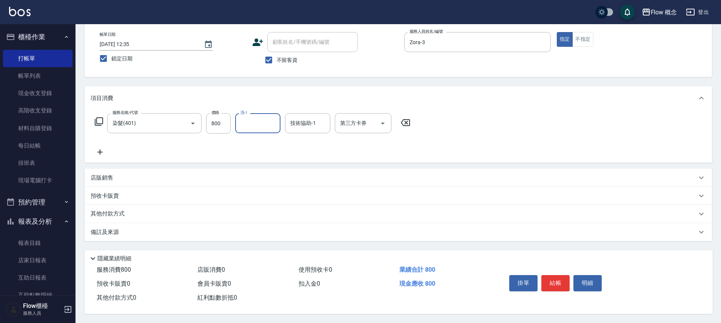
drag, startPoint x: 559, startPoint y: 281, endPoint x: 566, endPoint y: 279, distance: 7.3
click at [560, 281] on button "結帳" at bounding box center [556, 283] width 28 height 16
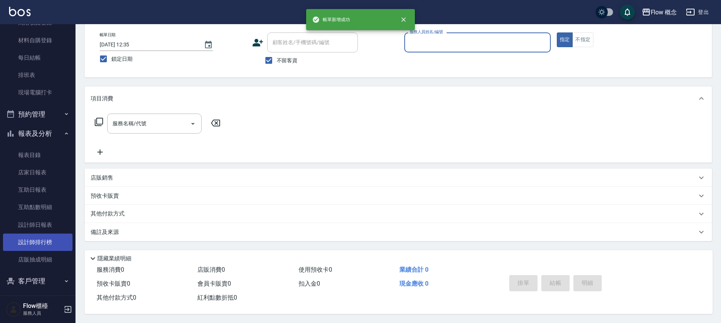
scroll to position [112, 0]
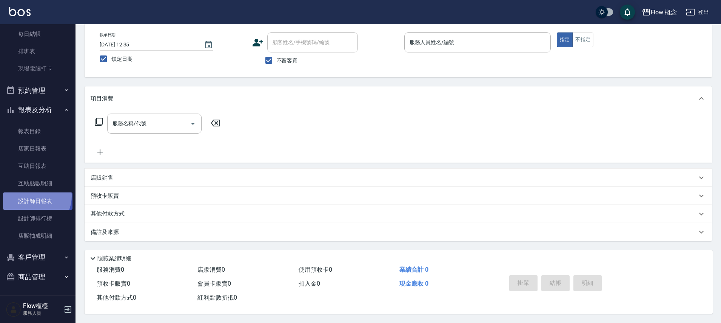
click at [32, 196] on link "設計師日報表" at bounding box center [37, 201] width 69 height 17
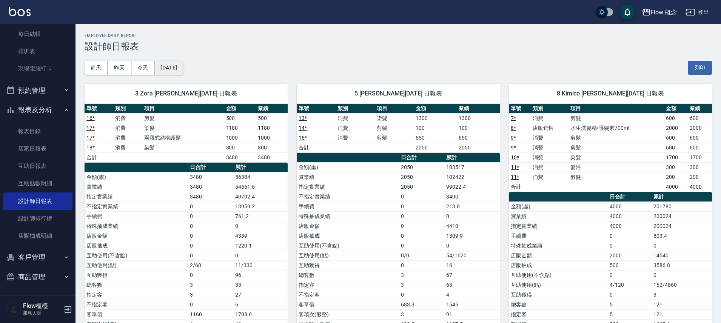
click at [183, 66] on button "[DATE]" at bounding box center [168, 68] width 29 height 14
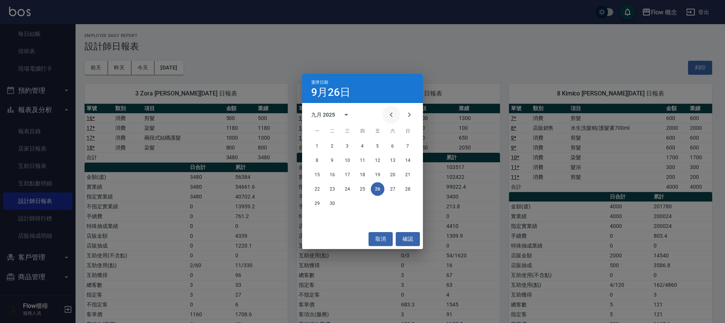
click at [397, 116] on button "Previous month" at bounding box center [391, 115] width 18 height 18
click at [334, 205] on button "26" at bounding box center [333, 204] width 14 height 14
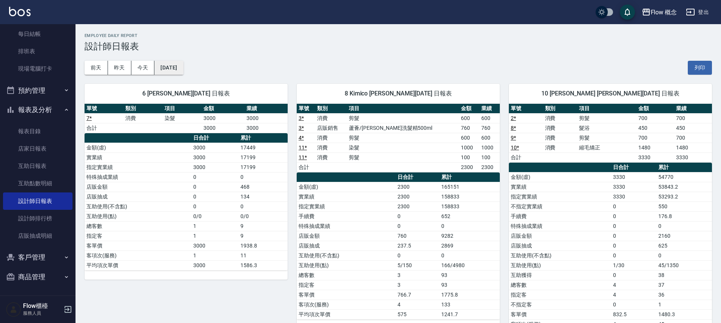
click at [156, 66] on button "[DATE]" at bounding box center [168, 68] width 29 height 14
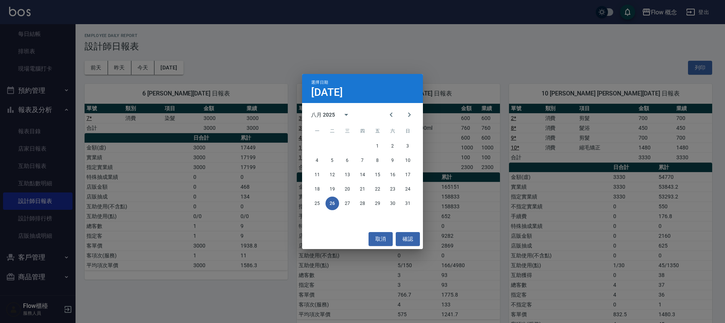
click at [340, 204] on div "25 26 27 28 29 30 31" at bounding box center [362, 204] width 121 height 14
click at [346, 204] on button "27" at bounding box center [348, 204] width 14 height 14
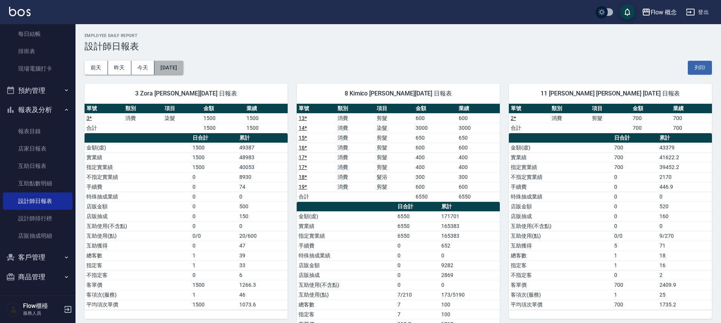
click at [173, 71] on button "[DATE]" at bounding box center [168, 68] width 29 height 14
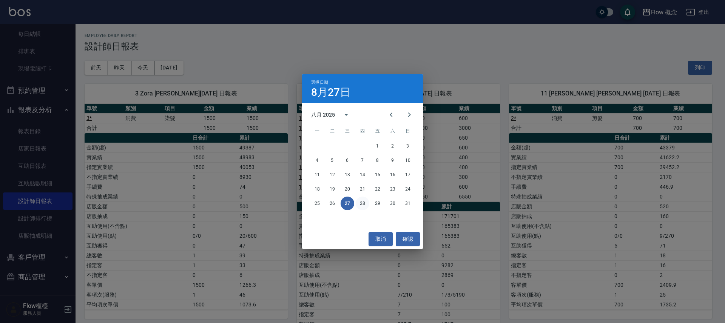
click at [361, 203] on button "28" at bounding box center [363, 204] width 14 height 14
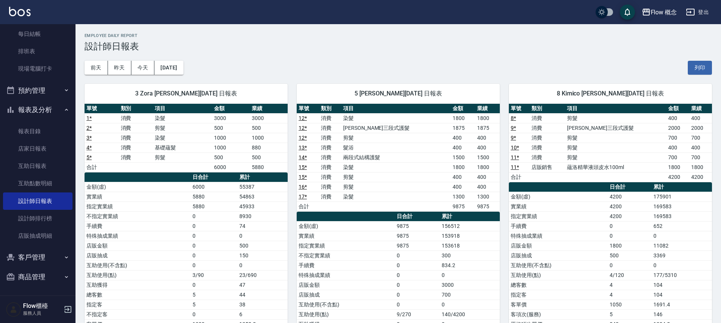
click at [182, 78] on div "3 Zora [PERSON_NAME][DATE] 日報表 單號 類別 項目 金額 業績 1 * 消費 染髮 3000 3000 2 * 消費 剪髮 500…" at bounding box center [182, 236] width 212 height 323
click at [175, 63] on button "[DATE]" at bounding box center [168, 68] width 29 height 14
click at [147, 69] on button "今天" at bounding box center [142, 68] width 23 height 14
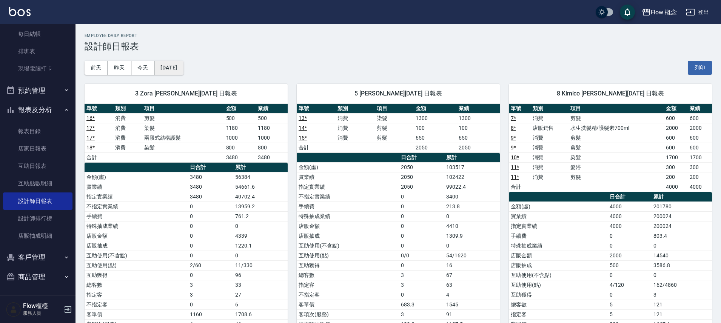
click at [179, 62] on button "[DATE]" at bounding box center [168, 68] width 29 height 14
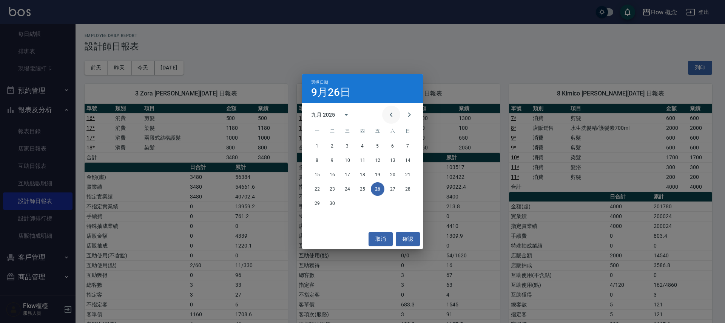
click at [388, 114] on icon "Previous month" at bounding box center [391, 114] width 9 height 9
click at [333, 203] on button "26" at bounding box center [333, 204] width 14 height 14
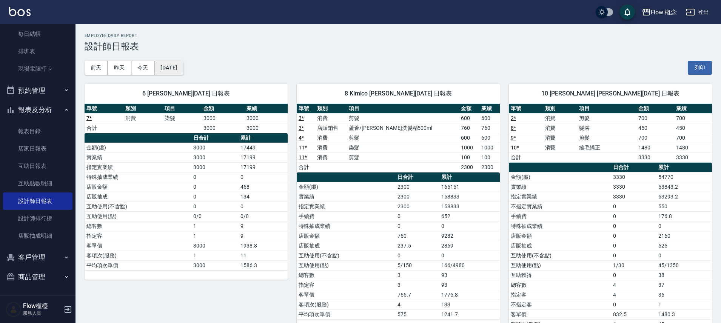
click at [169, 72] on button "[DATE]" at bounding box center [168, 68] width 29 height 14
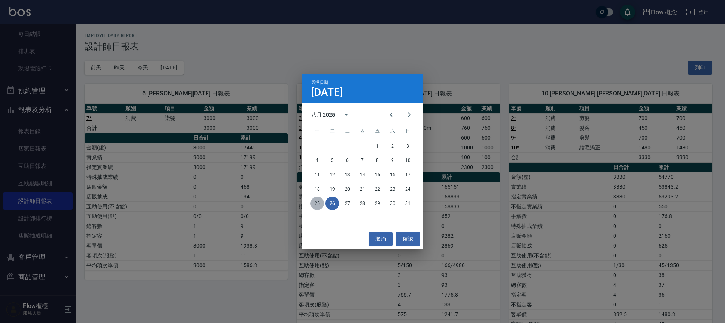
click at [321, 204] on button "25" at bounding box center [317, 204] width 14 height 14
click at [321, 204] on div "Flow 概念 [DATE] 設計師日報表 列印時間： [DATE][PHONE_NUMBER]:36 Employee Daily Report 設計師日報…" at bounding box center [360, 311] width 721 height 622
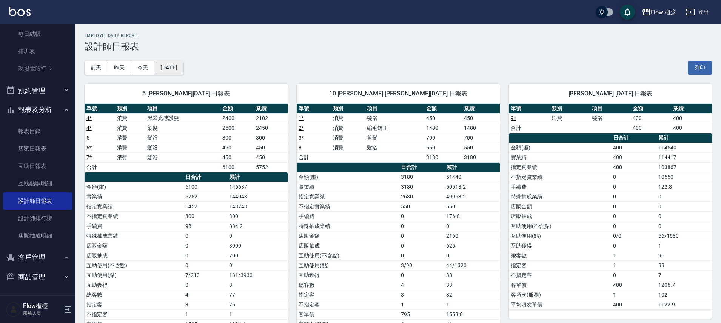
click at [177, 61] on button "[DATE]" at bounding box center [168, 68] width 29 height 14
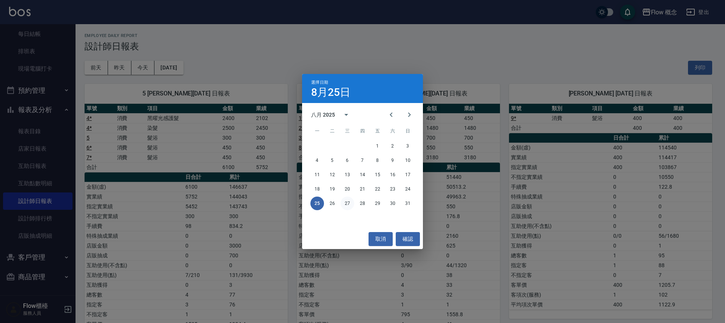
click at [345, 207] on button "27" at bounding box center [348, 204] width 14 height 14
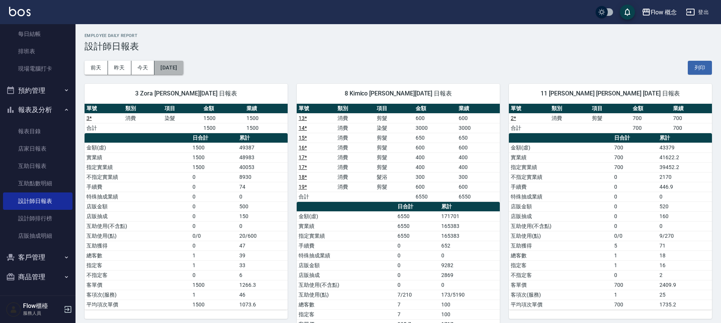
click at [183, 66] on button "[DATE]" at bounding box center [168, 68] width 29 height 14
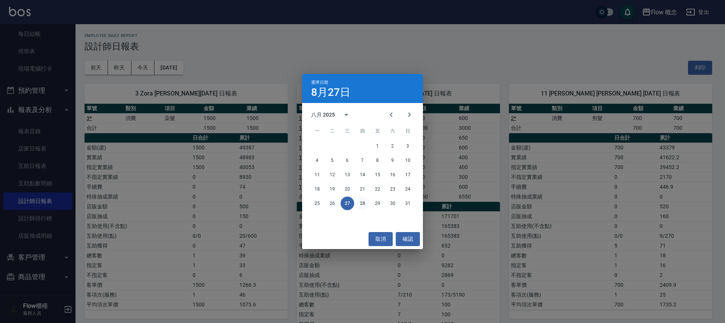
click at [364, 208] on button "28" at bounding box center [363, 204] width 14 height 14
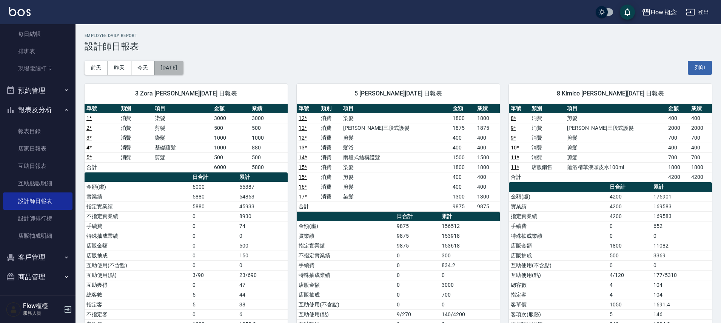
click at [180, 70] on button "[DATE]" at bounding box center [168, 68] width 29 height 14
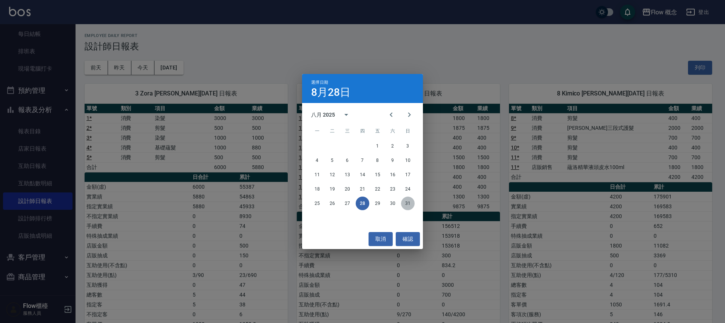
click at [406, 202] on button "31" at bounding box center [408, 204] width 14 height 14
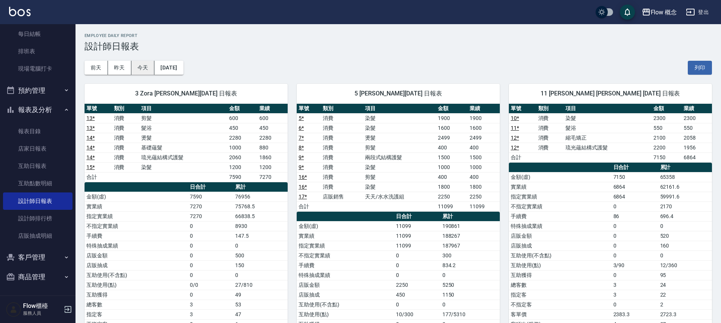
click at [144, 69] on button "今天" at bounding box center [142, 68] width 23 height 14
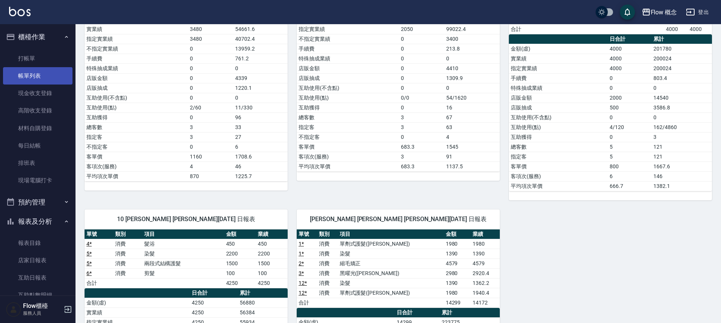
click at [45, 74] on link "帳單列表" at bounding box center [37, 75] width 69 height 17
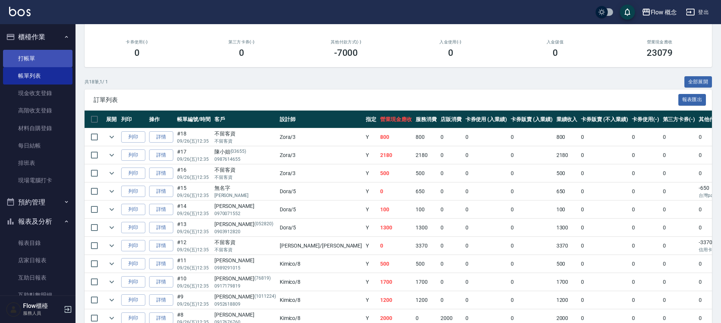
click at [35, 62] on link "打帳單" at bounding box center [37, 58] width 69 height 17
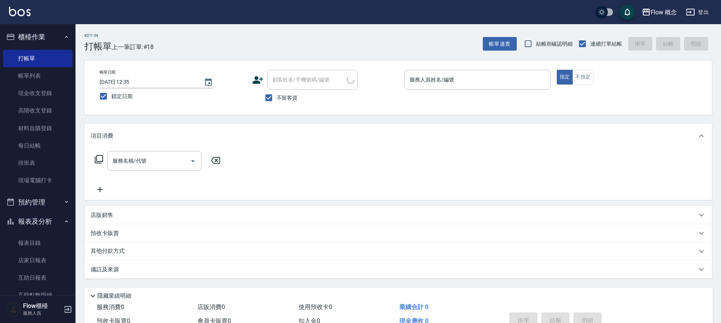
click at [304, 99] on div "不留客資" at bounding box center [305, 98] width 106 height 16
click at [440, 68] on div "帳單日期 [DATE] 12:35 鎖定日期 顧客姓名/手機號碼/編號 顧客姓名/手機號碼/編號 不留客資 服務人員姓名/編號 服務人員姓名/編號 指定 不指定" at bounding box center [399, 88] width 628 height 54
click at [440, 87] on div "服務人員姓名/編號" at bounding box center [478, 80] width 147 height 20
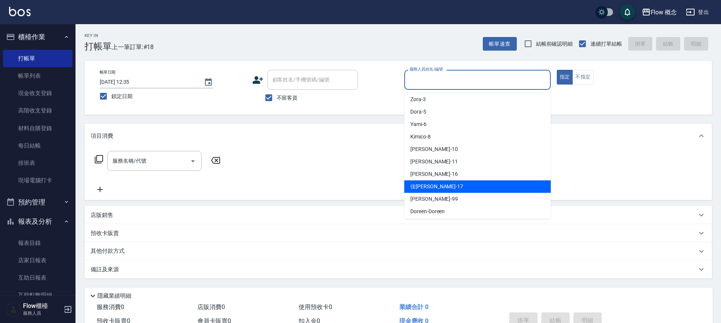
scroll to position [26, 0]
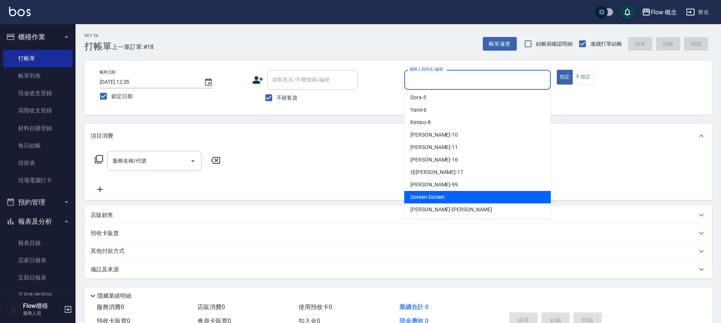
click at [427, 198] on span "Doreen -Doreen" at bounding box center [428, 197] width 34 height 8
type input "Doreen-Doreen"
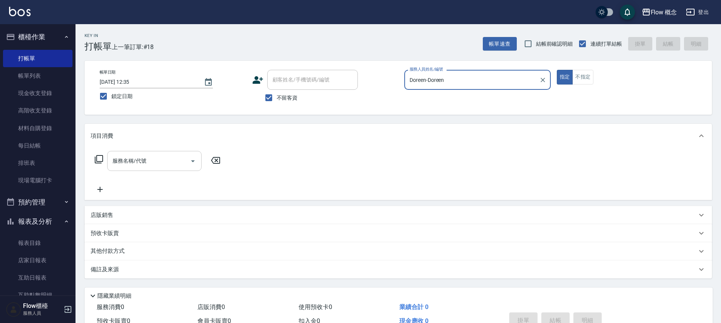
click at [177, 152] on div "服務名稱/代號" at bounding box center [154, 161] width 94 height 20
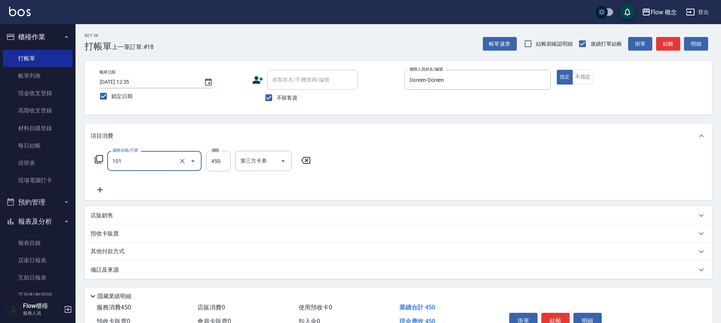
type input "髮浴 (101)"
type input "400"
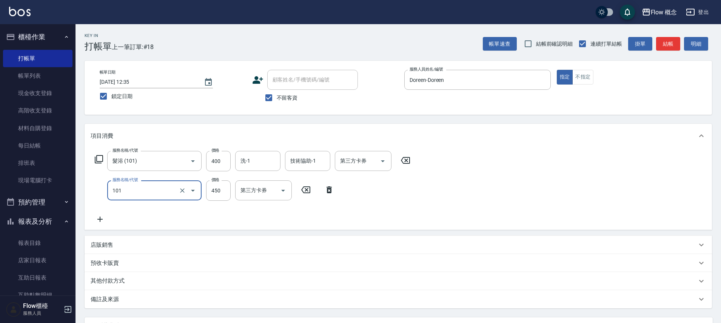
type input "髮浴 (101)"
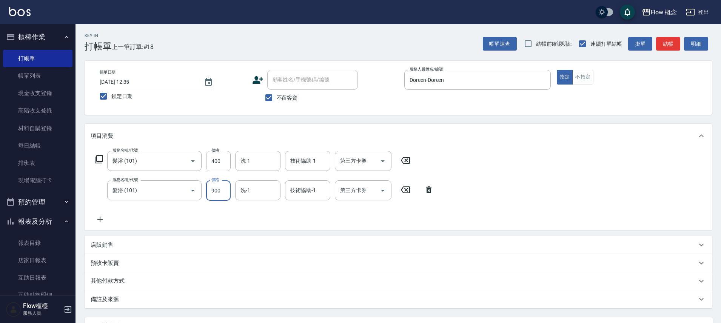
type input "900"
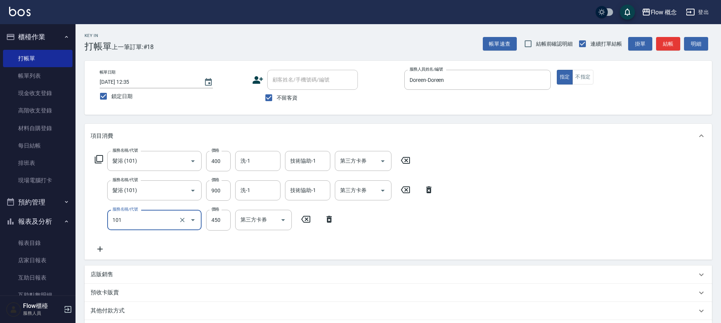
type input "髮浴 (101)"
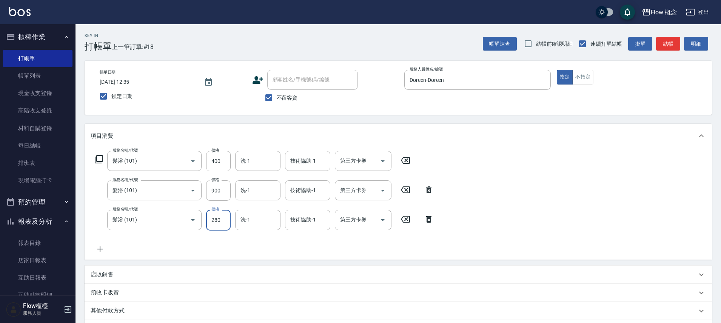
type input "280"
click at [433, 193] on icon at bounding box center [429, 189] width 19 height 9
type input "280"
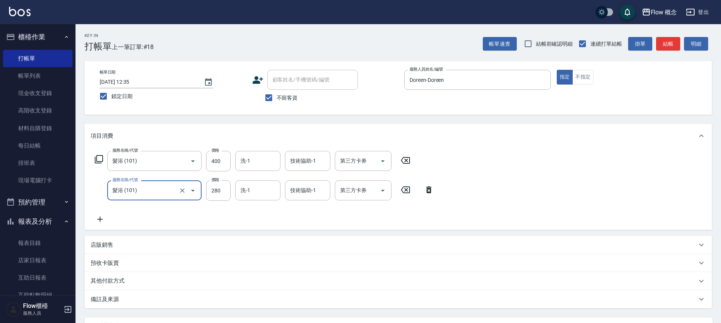
drag, startPoint x: 423, startPoint y: 223, endPoint x: 428, endPoint y: 218, distance: 7.5
click at [423, 223] on div "服務名稱/代號 髮浴 (101) 服務名稱/代號 價格 400 價格 洗-1 洗-1 技術協助-1 技術協助-1 第三方卡券 第三方卡券 服務名稱/代號 髮浴…" at bounding box center [265, 187] width 348 height 73
click at [434, 190] on icon at bounding box center [429, 189] width 19 height 9
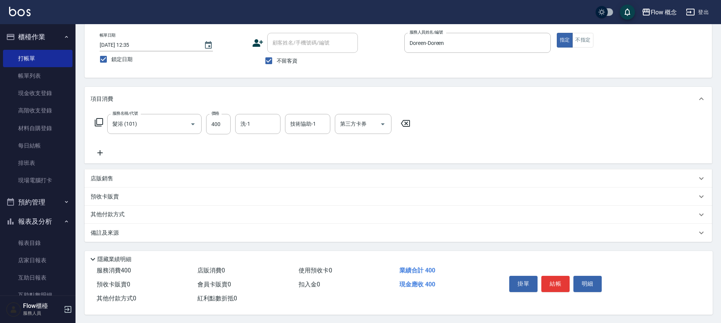
scroll to position [41, 0]
click at [563, 292] on div "掛單 結帳 明細" at bounding box center [556, 284] width 99 height 24
click at [556, 282] on button "結帳" at bounding box center [556, 283] width 28 height 16
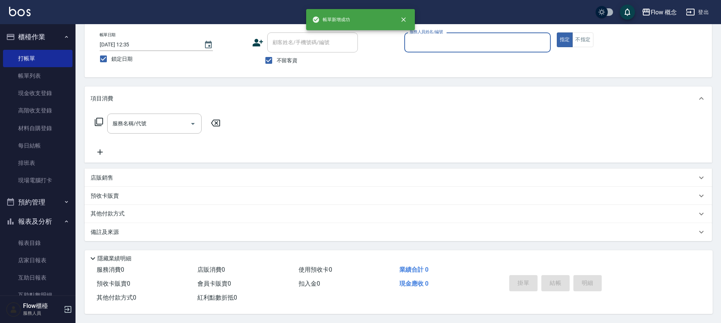
scroll to position [41, 0]
click at [455, 39] on input "服務人員姓名/編號" at bounding box center [478, 42] width 140 height 13
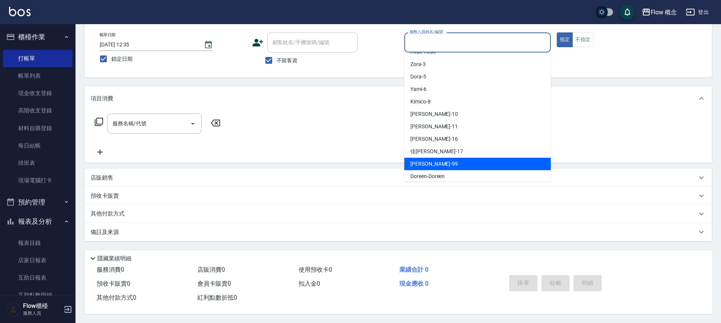
scroll to position [26, 0]
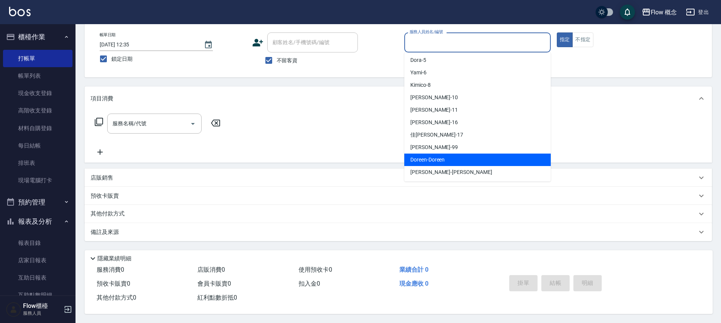
click at [432, 159] on span "Doreen -Doreen" at bounding box center [428, 160] width 34 height 8
type input "Doreen-Doreen"
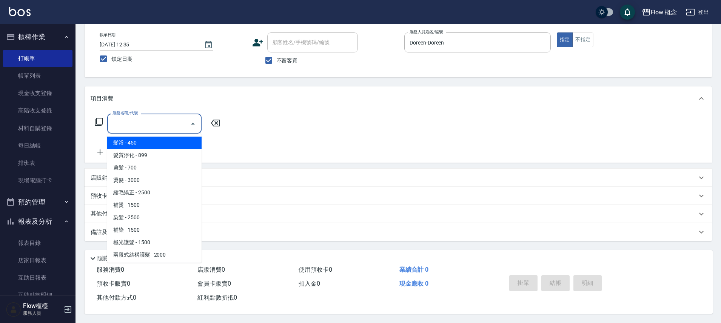
click at [157, 117] on input "服務名稱/代號" at bounding box center [149, 123] width 76 height 13
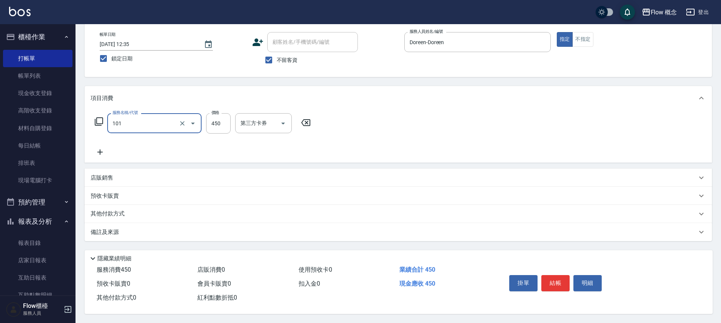
type input "髮浴 (101)"
type input "900"
click at [550, 283] on button "結帳" at bounding box center [556, 283] width 28 height 16
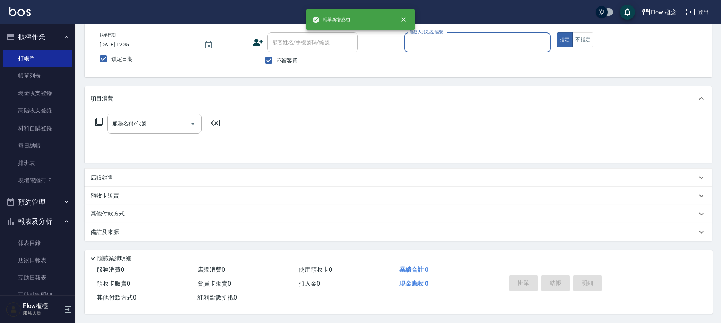
click at [482, 53] on p at bounding box center [478, 57] width 147 height 8
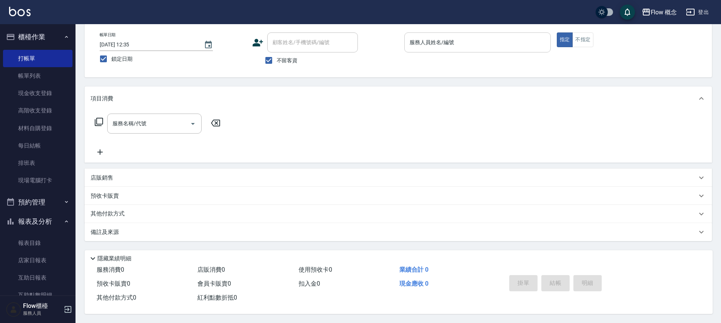
click at [478, 46] on div "服務人員姓名/編號" at bounding box center [478, 42] width 147 height 20
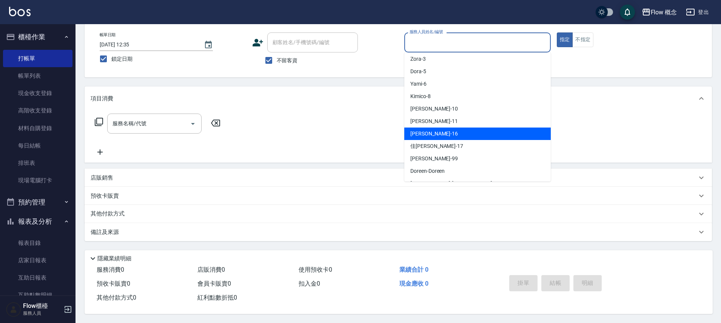
scroll to position [26, 0]
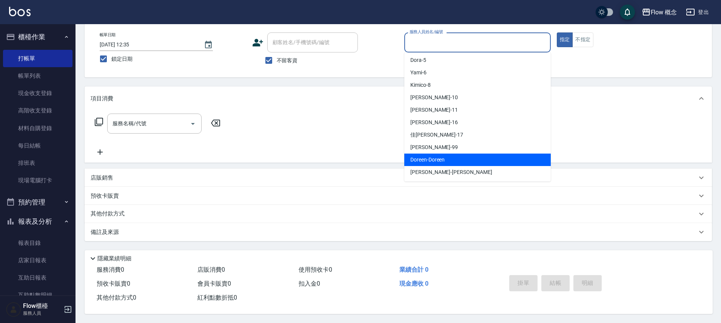
click at [430, 156] on span "Doreen -Doreen" at bounding box center [428, 160] width 34 height 8
type input "Doreen-Doreen"
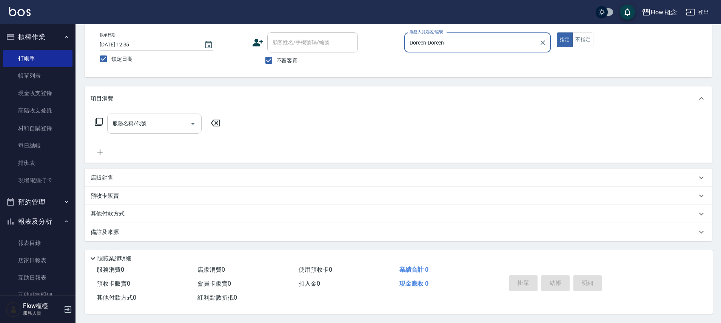
click at [131, 114] on div "服務名稱/代號" at bounding box center [154, 124] width 94 height 20
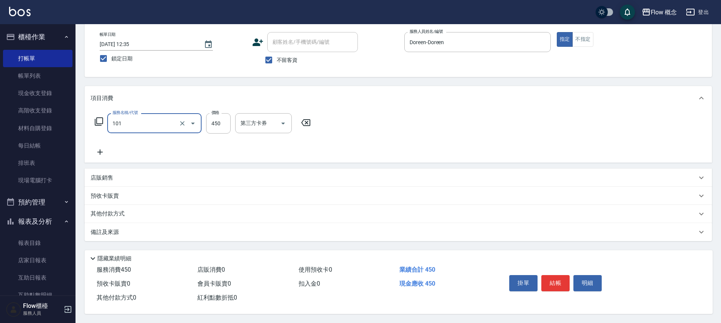
type input "髮浴 (101)"
type input "2800"
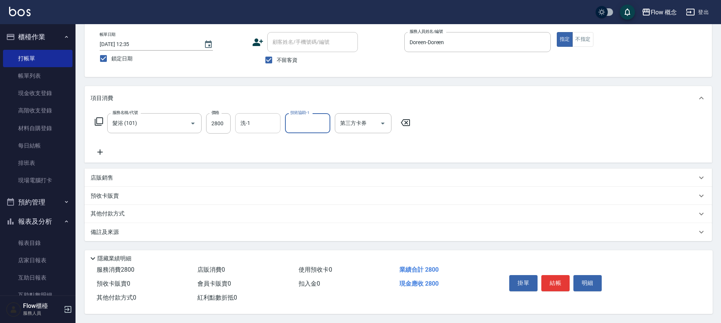
click at [261, 121] on input "洗-1" at bounding box center [258, 123] width 39 height 13
type input "佳[PERSON_NAME]-17"
click at [538, 255] on div "隱藏業績明細" at bounding box center [400, 258] width 625 height 9
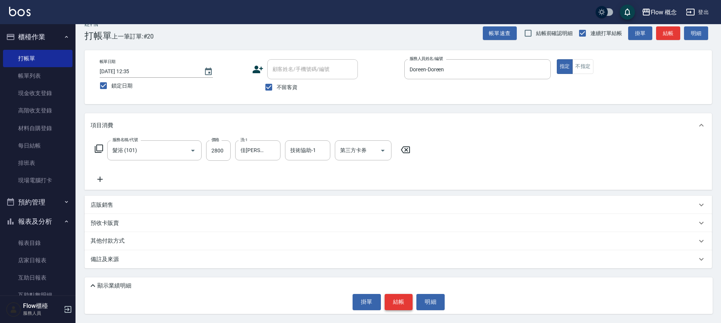
click at [398, 304] on button "結帳" at bounding box center [399, 302] width 28 height 16
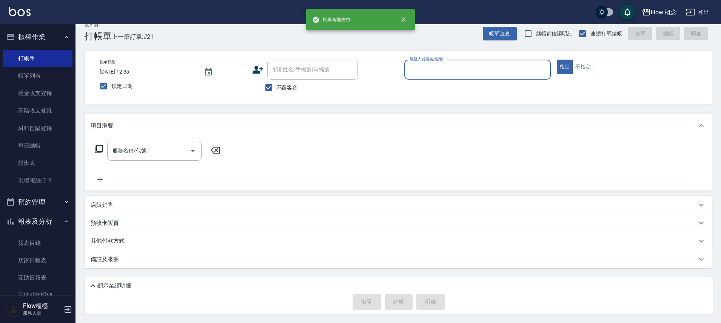
scroll to position [112, 0]
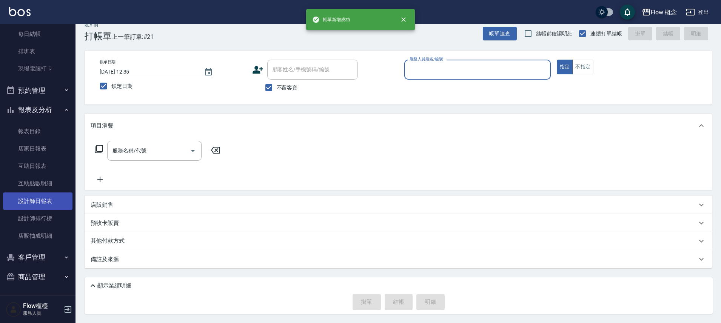
click at [43, 202] on link "設計師日報表" at bounding box center [37, 201] width 69 height 17
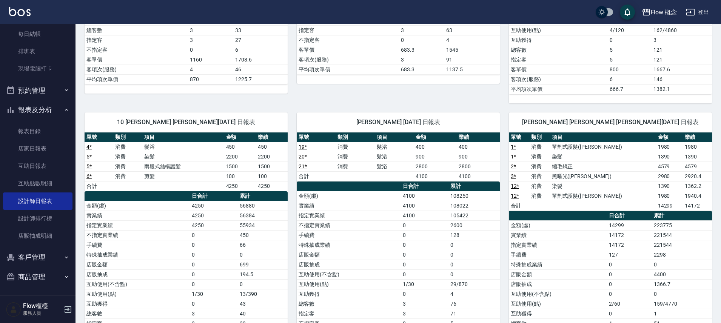
scroll to position [318, 0]
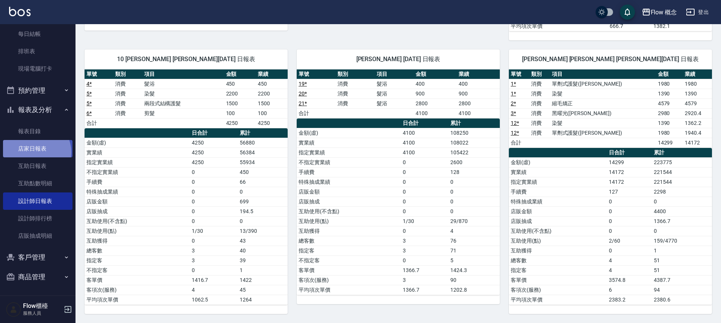
click at [36, 152] on link "店家日報表" at bounding box center [37, 148] width 69 height 17
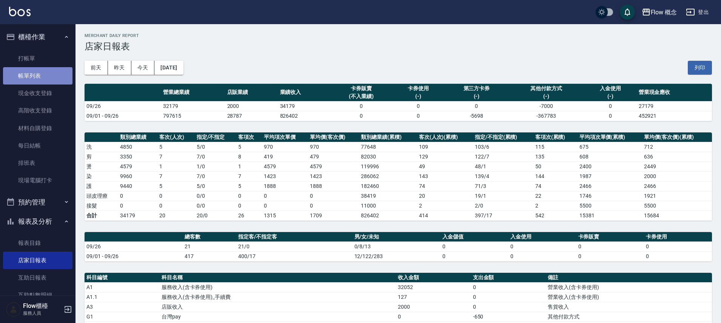
click at [45, 67] on link "帳單列表" at bounding box center [37, 75] width 69 height 17
click at [44, 65] on link "打帳單" at bounding box center [37, 58] width 69 height 17
click at [44, 66] on link "打帳單" at bounding box center [37, 58] width 69 height 17
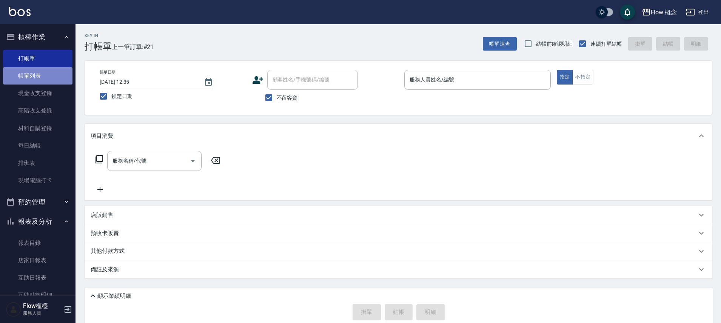
click at [43, 76] on link "帳單列表" at bounding box center [37, 75] width 69 height 17
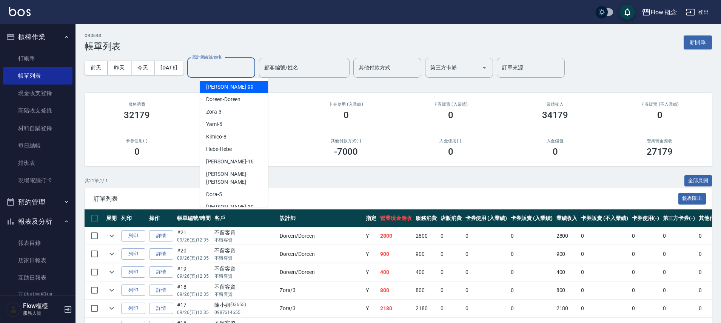
click at [246, 65] on input "設計師編號/姓名" at bounding box center [221, 67] width 61 height 13
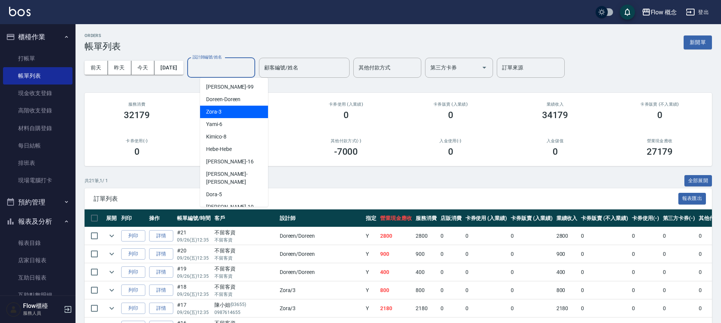
click at [230, 108] on div "Zora -3" at bounding box center [234, 112] width 68 height 12
type input "Zora-3"
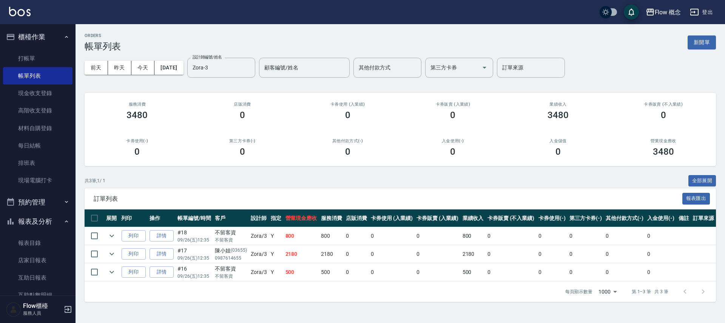
click at [316, 254] on td "2180" at bounding box center [302, 255] width 36 height 18
click at [318, 272] on td "500" at bounding box center [302, 273] width 36 height 18
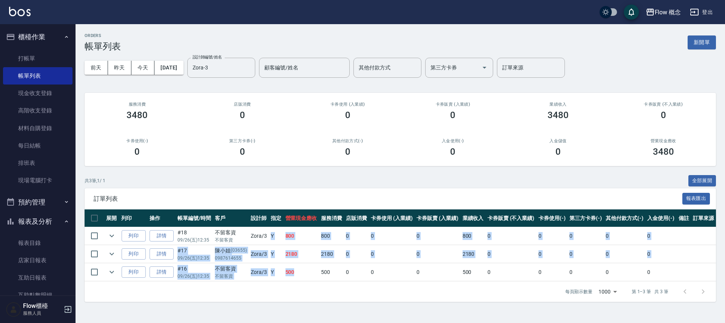
drag, startPoint x: 317, startPoint y: 277, endPoint x: 271, endPoint y: 233, distance: 63.3
click at [271, 233] on tbody "列印 詳情 #18 09/26 (五) 12:35 不留客資 不留客資 Zora /3 Y 800 800 0 0 0 800 0 0 0 0 0 列印 詳情…" at bounding box center [401, 254] width 632 height 54
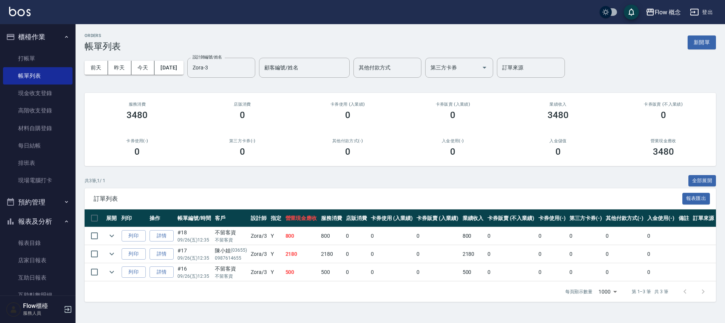
click at [277, 277] on td "Y" at bounding box center [276, 273] width 14 height 18
click at [41, 55] on link "打帳單" at bounding box center [37, 58] width 69 height 17
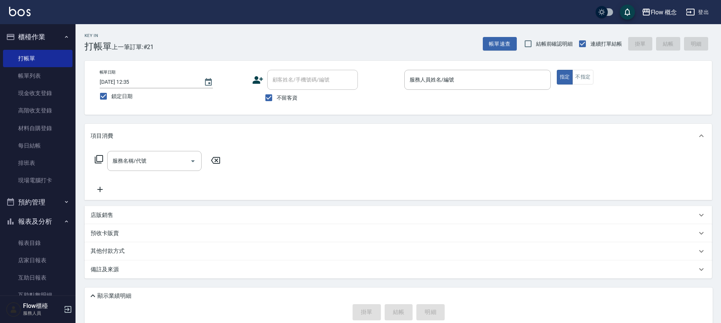
click at [461, 103] on div "帳單日期 [DATE] 12:35 鎖定日期 顧客姓名/手機號碼/編號 顧客姓名/手機號碼/編號 不留客資 服務人員姓名/編號 服務人員姓名/編號 指定 不指定" at bounding box center [399, 88] width 610 height 36
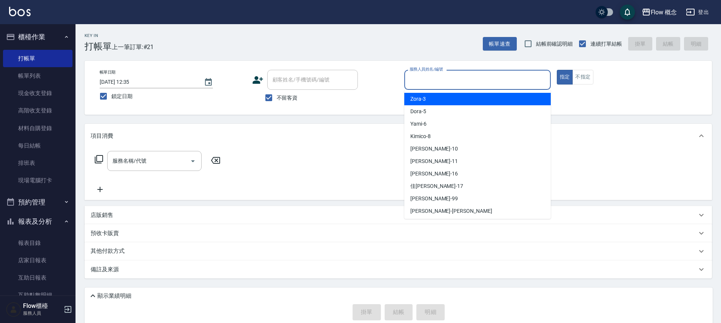
click at [465, 80] on input "服務人員姓名/編號" at bounding box center [478, 79] width 140 height 13
click at [453, 100] on div "Zora -3" at bounding box center [478, 99] width 147 height 12
type input "Zora-3"
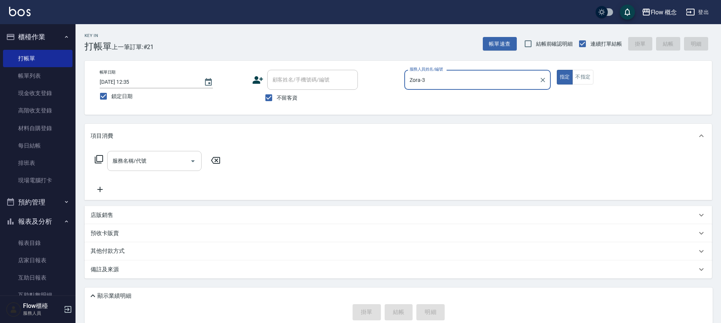
click at [153, 169] on div "服務名稱/代號" at bounding box center [154, 161] width 94 height 20
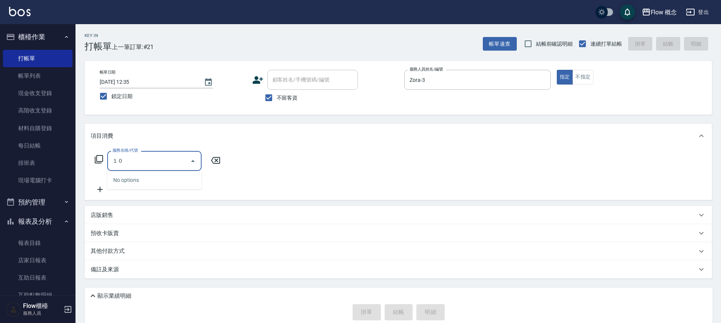
type input "１"
type input "２"
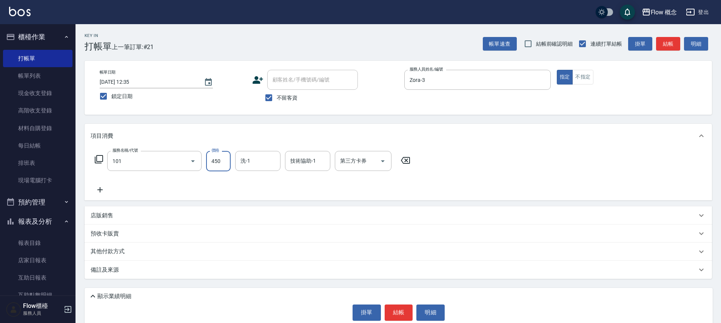
type input "髮浴 (101)"
type input "200"
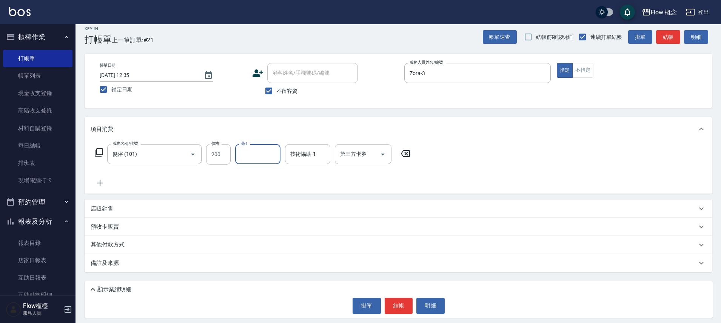
scroll to position [11, 0]
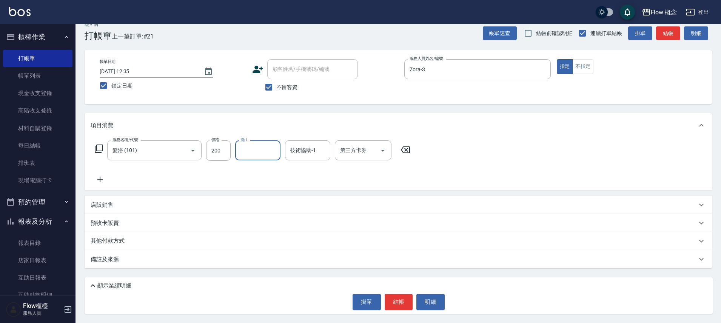
click at [407, 299] on button "結帳" at bounding box center [399, 302] width 28 height 16
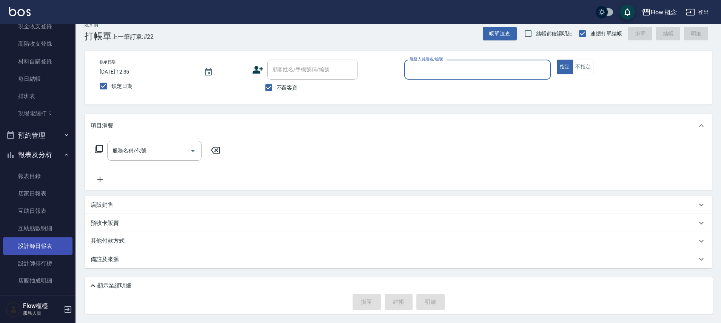
scroll to position [112, 0]
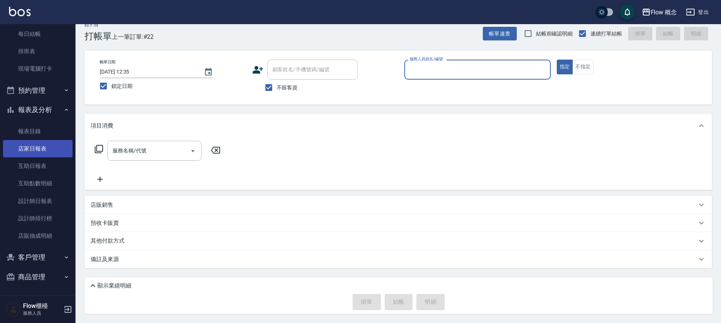
click at [58, 146] on link "店家日報表" at bounding box center [37, 148] width 69 height 17
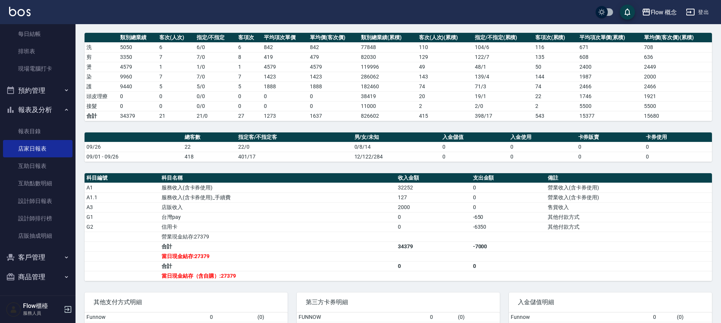
scroll to position [176, 0]
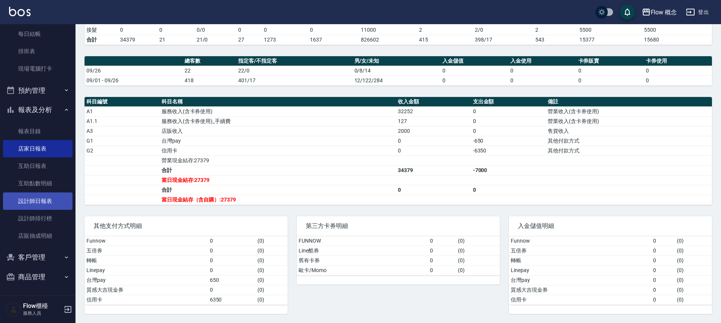
click at [33, 199] on link "設計師日報表" at bounding box center [37, 201] width 69 height 17
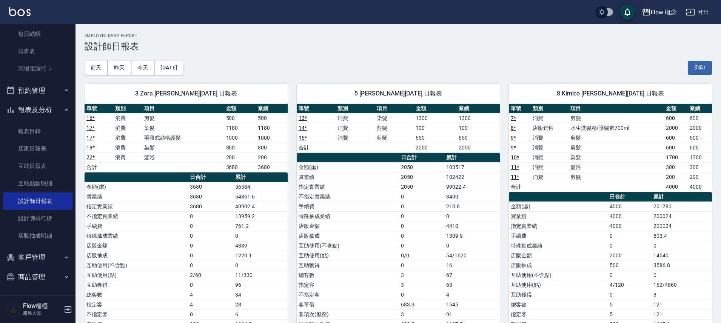
click at [94, 154] on link "22 *" at bounding box center [90, 157] width 8 height 6
click at [162, 62] on button "[DATE]" at bounding box center [168, 68] width 29 height 14
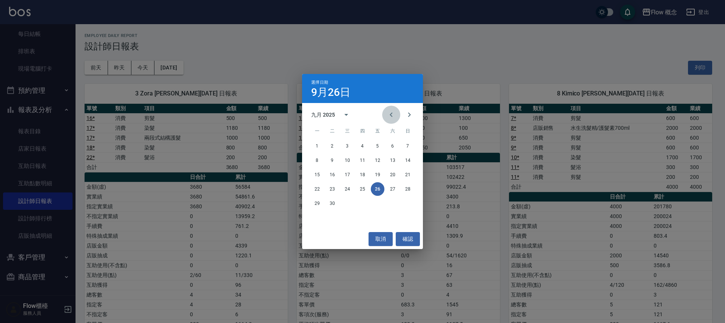
click at [391, 114] on icon "Previous month" at bounding box center [391, 114] width 9 height 9
click at [333, 205] on button "26" at bounding box center [333, 204] width 14 height 14
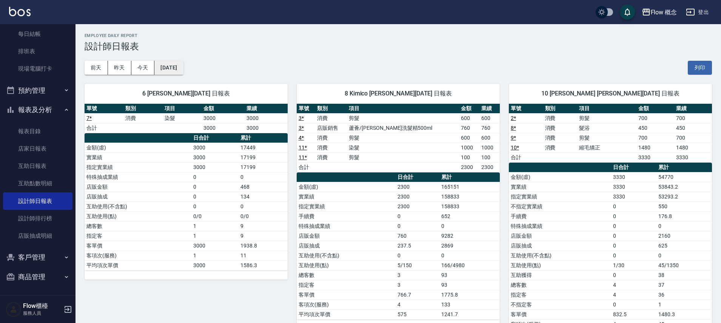
click at [165, 62] on button "[DATE]" at bounding box center [168, 68] width 29 height 14
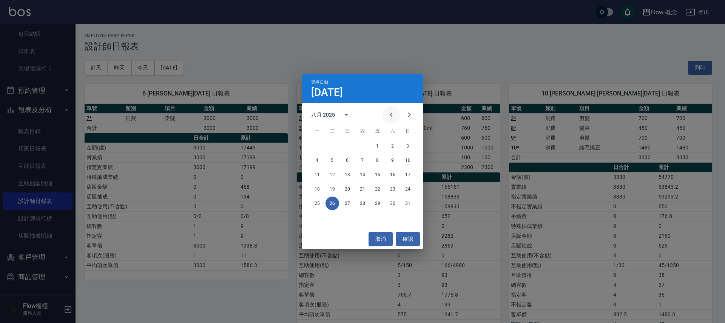
click at [389, 115] on icon "Previous month" at bounding box center [391, 114] width 9 height 9
click at [400, 185] on div "21 22 23 24 25 26 27" at bounding box center [362, 189] width 121 height 14
click at [395, 187] on button "26" at bounding box center [393, 189] width 14 height 14
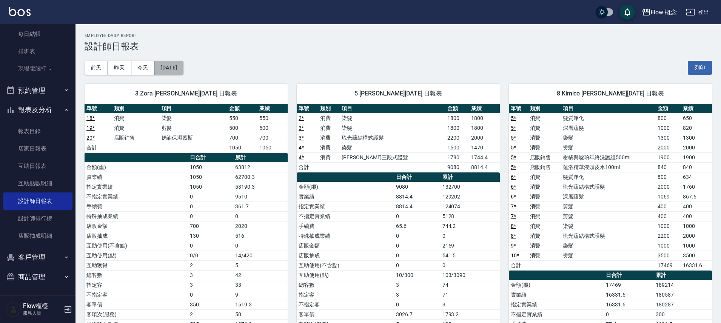
click at [164, 68] on button "[DATE]" at bounding box center [168, 68] width 29 height 14
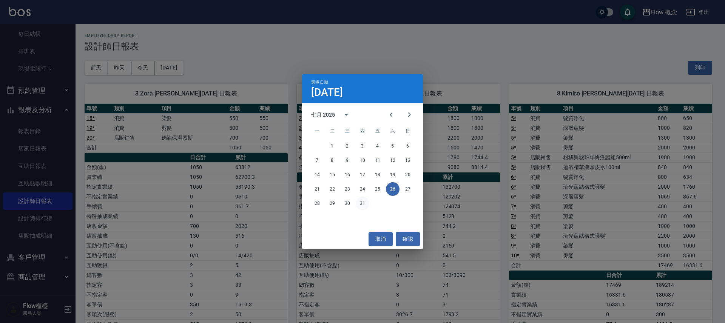
click at [358, 201] on button "31" at bounding box center [363, 204] width 14 height 14
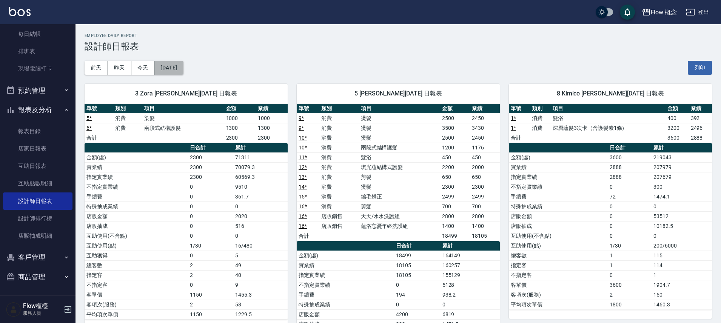
click at [183, 66] on button "[DATE]" at bounding box center [168, 68] width 29 height 14
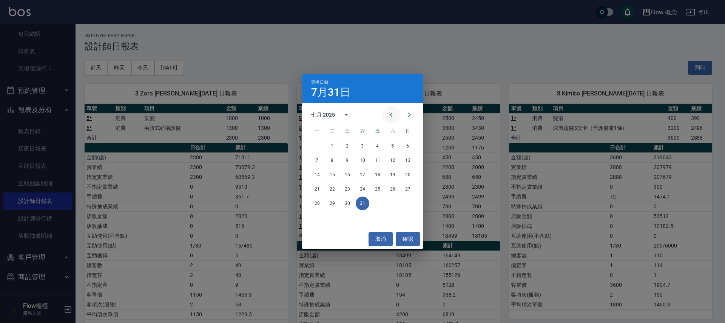
click at [394, 107] on button "Previous month" at bounding box center [391, 115] width 18 height 18
click at [360, 205] on button "26" at bounding box center [363, 204] width 14 height 14
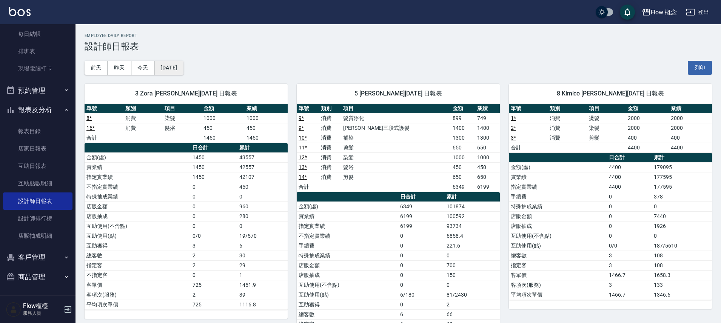
click at [183, 70] on button "[DATE]" at bounding box center [168, 68] width 29 height 14
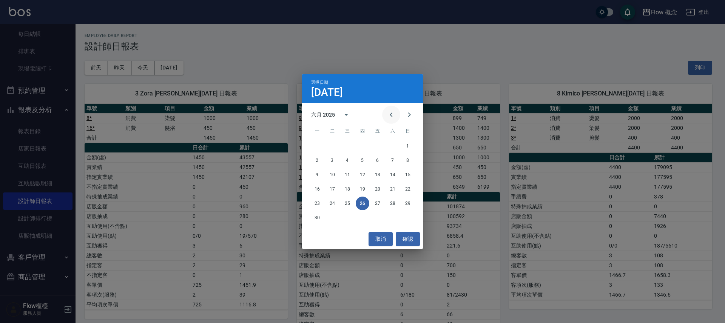
click at [392, 118] on icon "Previous month" at bounding box center [391, 114] width 9 height 9
drag, startPoint x: 322, startPoint y: 205, endPoint x: 318, endPoint y: 204, distance: 4.2
click at [322, 205] on button "26" at bounding box center [317, 204] width 14 height 14
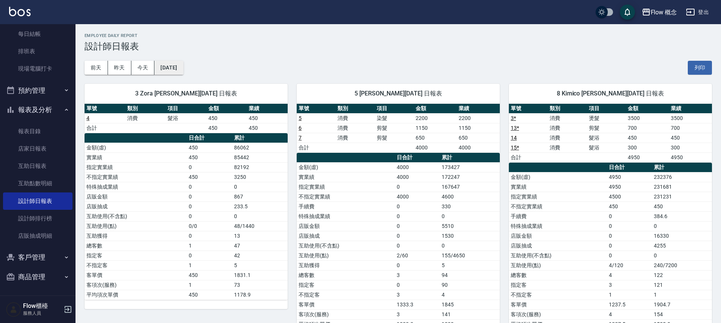
click at [175, 72] on button "[DATE]" at bounding box center [168, 68] width 29 height 14
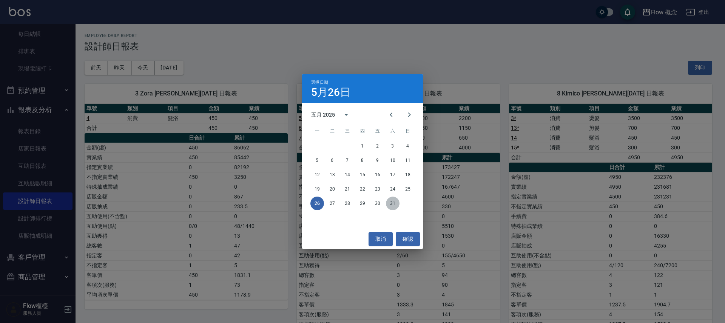
click at [391, 207] on button "31" at bounding box center [393, 204] width 14 height 14
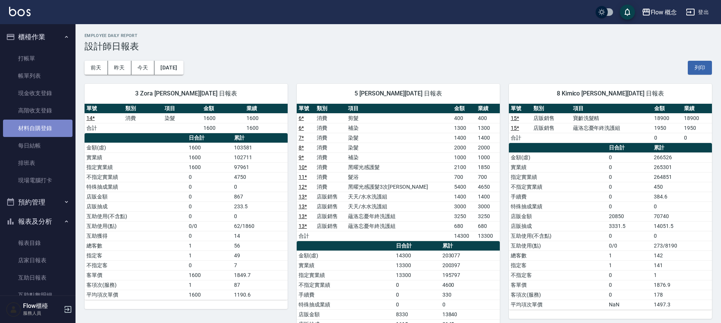
click at [52, 122] on link "材料自購登錄" at bounding box center [37, 128] width 69 height 17
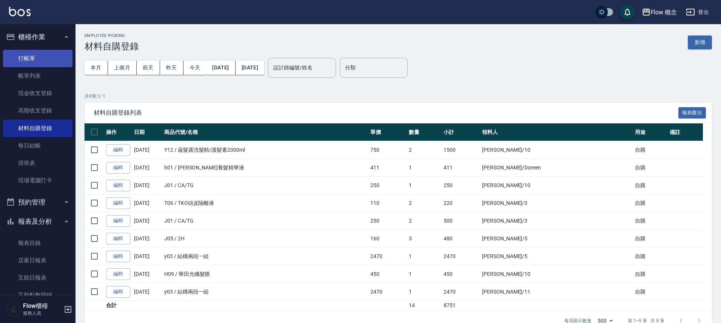
click at [5, 54] on link "打帳單" at bounding box center [37, 58] width 69 height 17
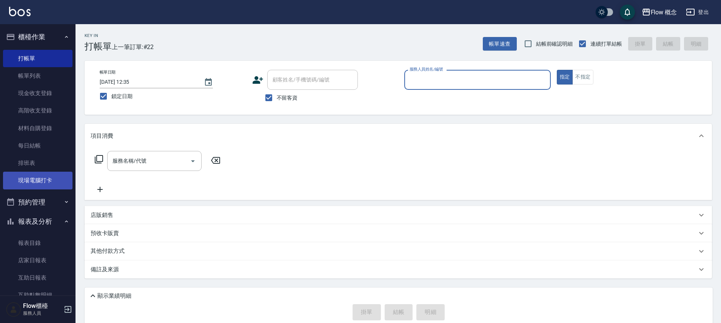
click at [30, 179] on link "現場電腦打卡" at bounding box center [37, 180] width 69 height 17
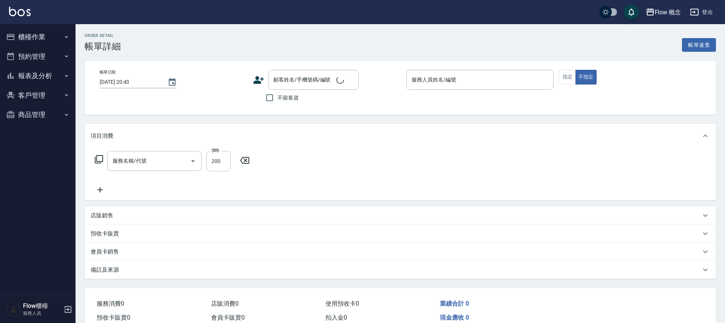
type input "[DATE] 12:35"
checkbox input "true"
type input "Zora-3"
type input "髮浴 (101)"
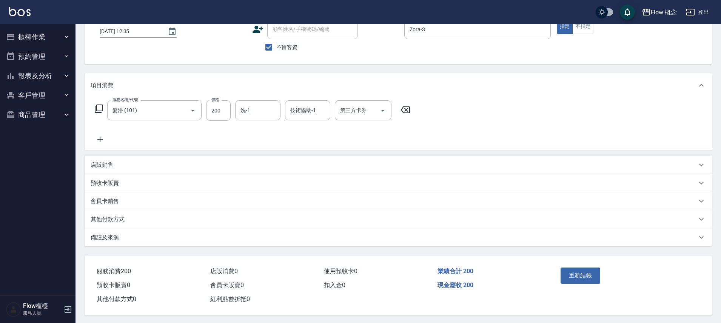
scroll to position [56, 0]
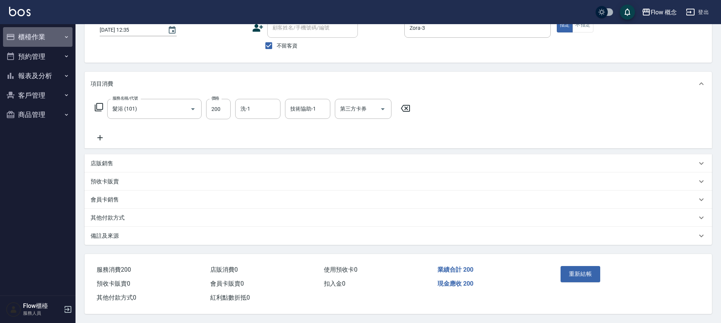
click at [49, 45] on button "櫃檯作業" at bounding box center [37, 37] width 69 height 20
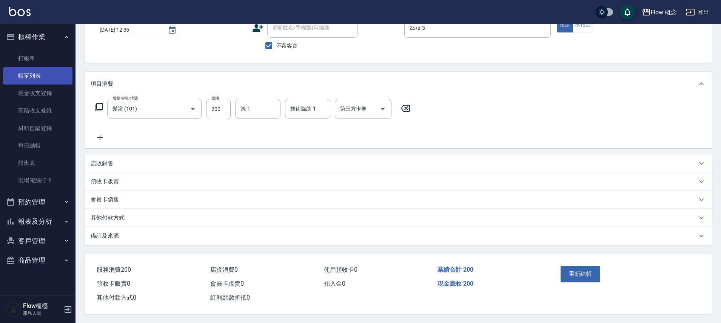
click at [62, 83] on link "帳單列表" at bounding box center [37, 75] width 69 height 17
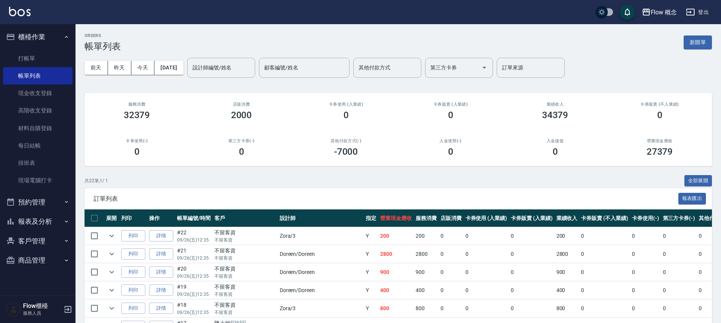
click at [93, 238] on input "checkbox" at bounding box center [94, 236] width 16 height 16
checkbox input "true"
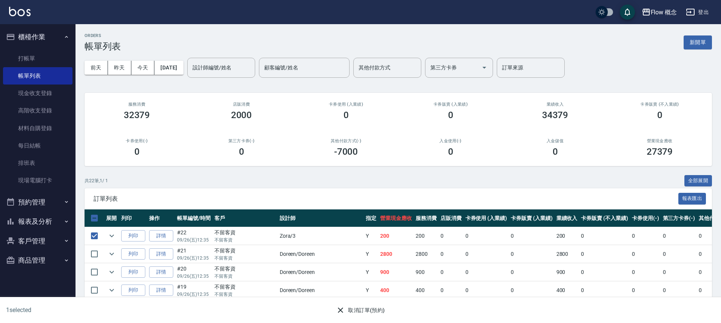
click at [343, 312] on icon "button" at bounding box center [340, 310] width 5 height 5
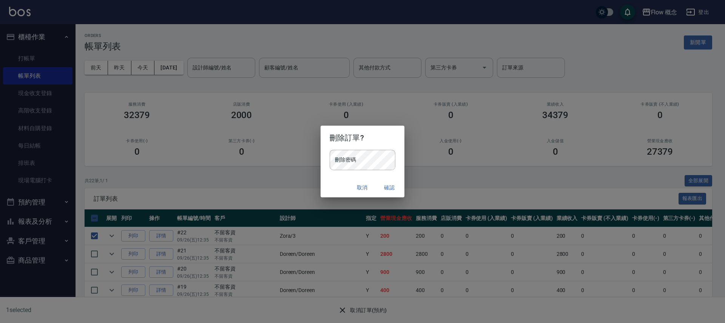
click at [366, 180] on div "取消 確認" at bounding box center [363, 188] width 84 height 20
click at [384, 190] on button "確認" at bounding box center [389, 188] width 24 height 14
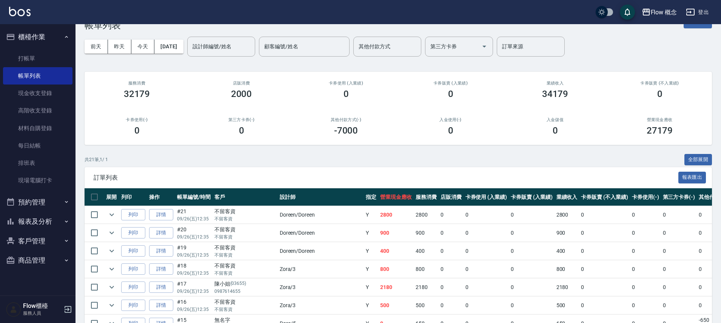
scroll to position [59, 0]
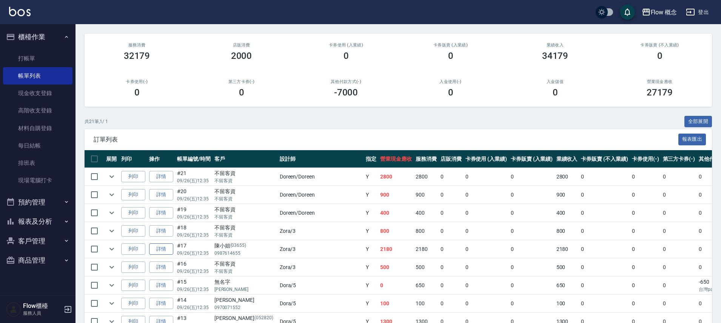
click at [161, 250] on link "詳情" at bounding box center [161, 250] width 24 height 12
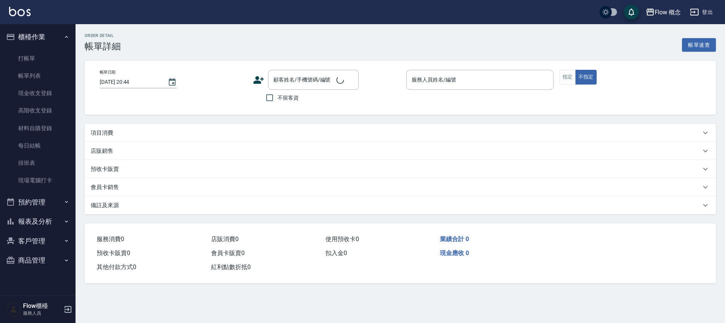
type input "[DATE] 12:35"
type input "Zora-3"
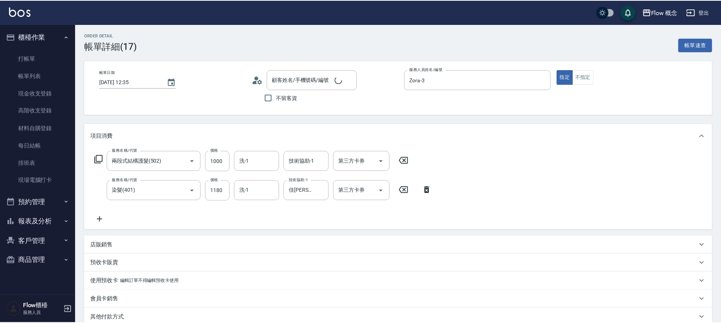
type input "兩段式結構護髮(502)"
type input "染髮(401)"
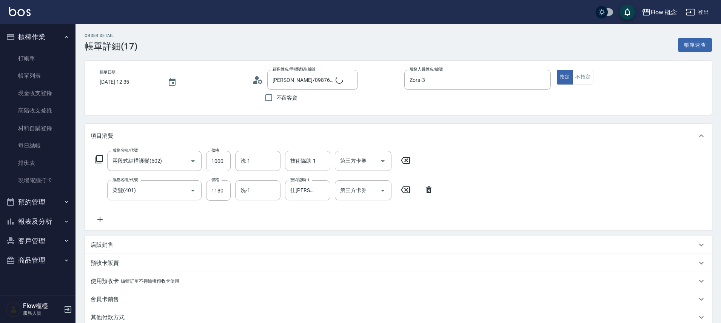
type input "[PERSON_NAME]/0987614655/03655"
click at [49, 58] on link "打帳單" at bounding box center [37, 58] width 69 height 17
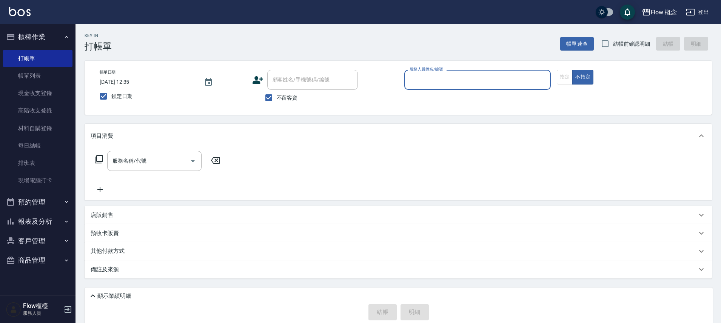
click at [45, 74] on link "帳單列表" at bounding box center [37, 75] width 69 height 17
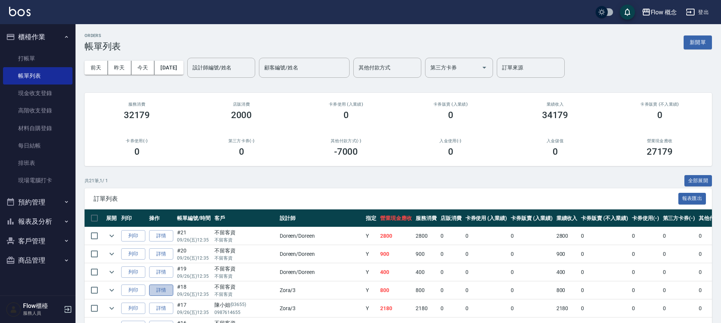
click at [159, 294] on link "詳情" at bounding box center [161, 291] width 24 height 12
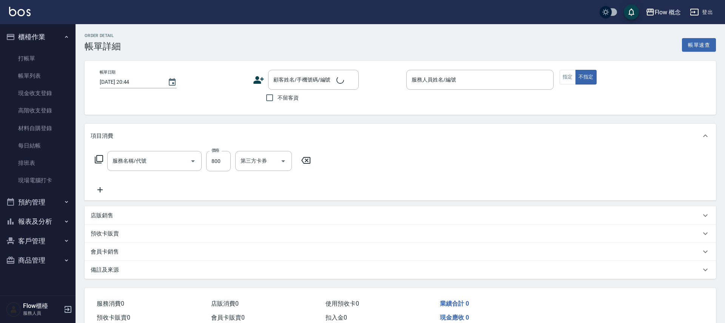
type input "[DATE] 12:35"
checkbox input "true"
type input "Zora-3"
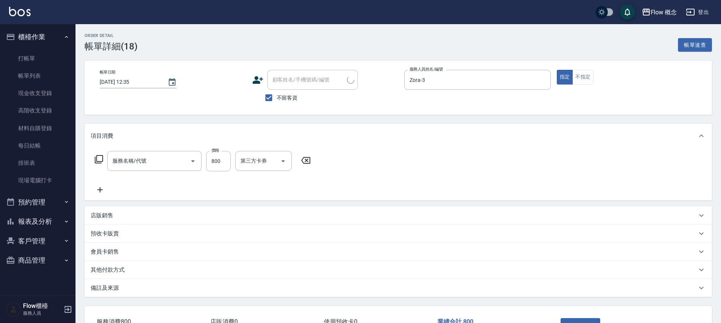
type input "染髮(401)"
click at [218, 165] on input "800" at bounding box center [218, 161] width 25 height 20
type input "1050"
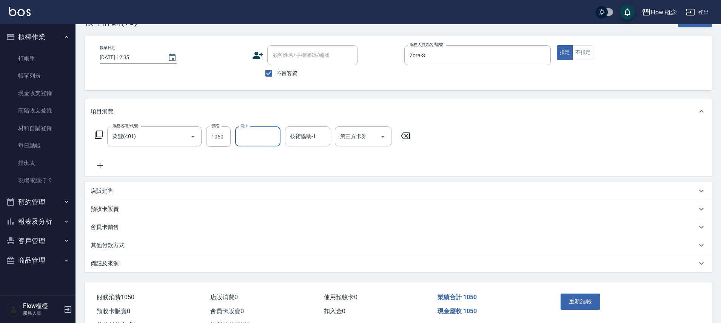
scroll to position [56, 0]
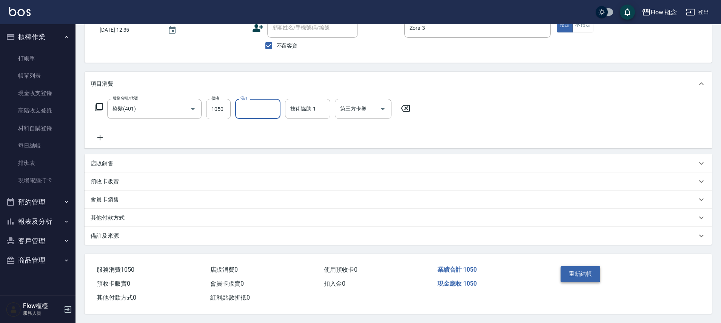
click at [600, 270] on button "重新結帳" at bounding box center [581, 274] width 40 height 16
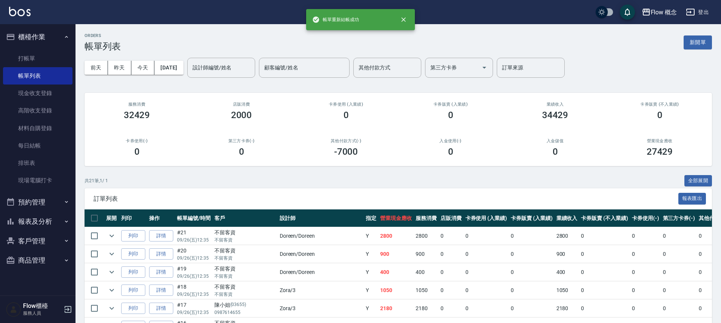
click at [591, 133] on div "入金儲值 0" at bounding box center [555, 148] width 105 height 37
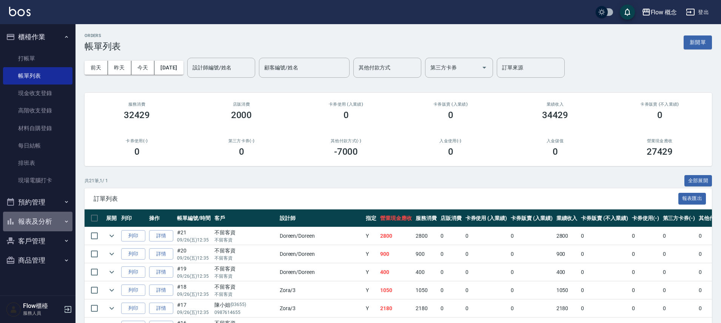
click at [29, 221] on button "報表及分析" at bounding box center [37, 222] width 69 height 20
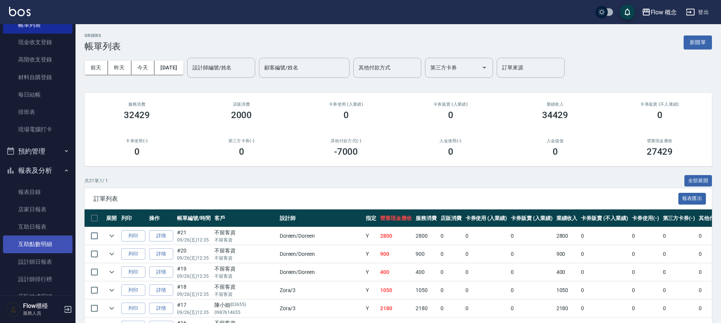
scroll to position [53, 0]
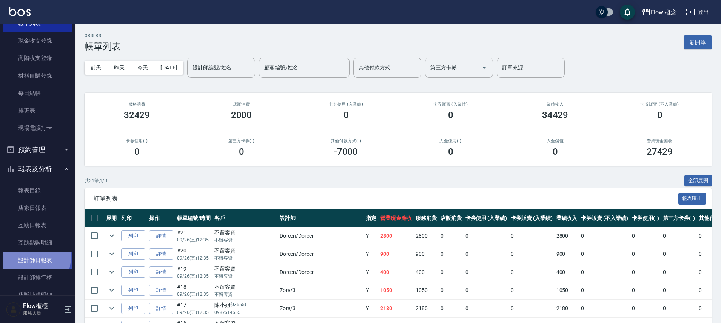
click at [34, 258] on link "設計師日報表" at bounding box center [37, 260] width 69 height 17
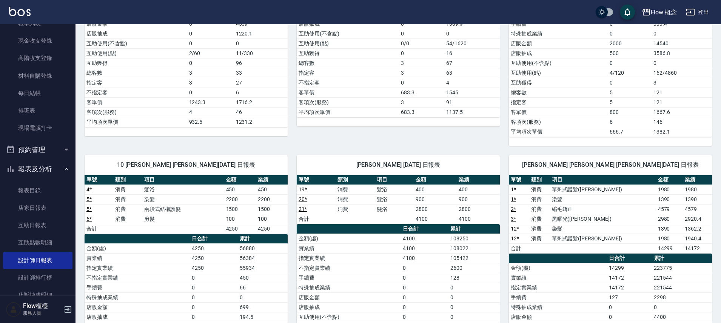
scroll to position [318, 0]
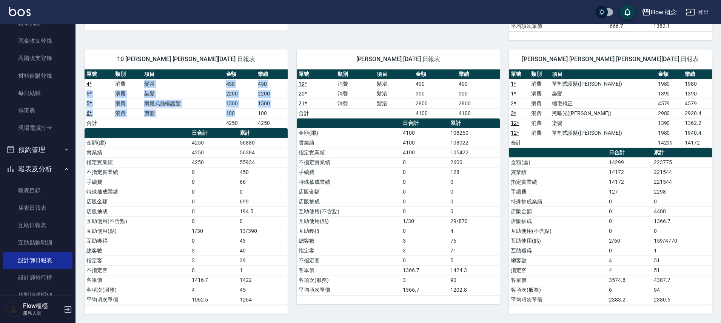
drag, startPoint x: 194, startPoint y: 79, endPoint x: 256, endPoint y: 117, distance: 72.0
click at [256, 117] on tbody "4 * 消費 髮浴 450 450 5 * 消費 染髮 2200 2200 5 * 消費 兩段式結構護髮 1500 1500 6 * 消費 剪髮 100 10…" at bounding box center [186, 103] width 203 height 49
click at [295, 112] on div "Doreen Doreen 潘馨 09/26/2025 日報表 單號 類別 項目 金額 業績 19 * 消費 髮浴 400 400 20 * 消費 髮浴 90…" at bounding box center [394, 177] width 212 height 274
drag, startPoint x: 287, startPoint y: 102, endPoint x: 166, endPoint y: 83, distance: 122.7
click at [166, 83] on div "3 Zora 陳怡君 09/26/2025 日報表 單號 類別 項目 金額 業績 16 * 消費 剪髮 500 500 17 * 消費 染髮 1180 118…" at bounding box center [394, 36] width 637 height 558
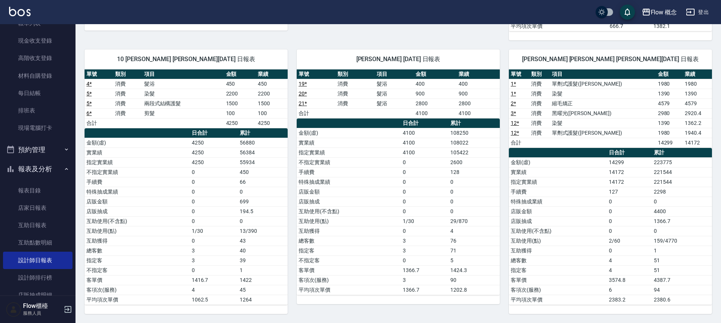
click at [165, 84] on td "髮浴" at bounding box center [183, 84] width 82 height 10
drag, startPoint x: 164, startPoint y: 91, endPoint x: 255, endPoint y: 107, distance: 92.5
click at [255, 107] on tbody "4 * 消費 髮浴 450 450 5 * 消費 染髮 2200 2200 5 * 消費 兩段式結構護髮 1500 1500 6 * 消費 剪髮 100 10…" at bounding box center [186, 103] width 203 height 49
click at [256, 108] on td "1500" at bounding box center [240, 104] width 32 height 10
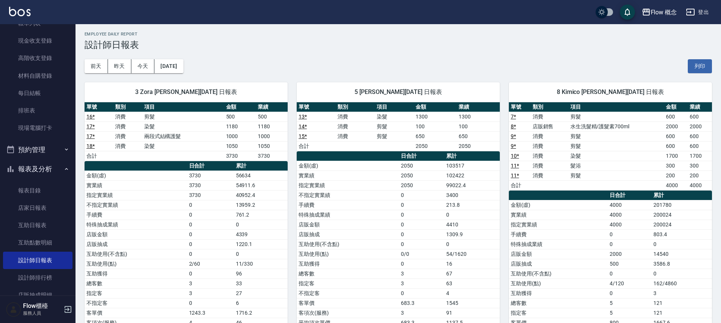
scroll to position [0, 0]
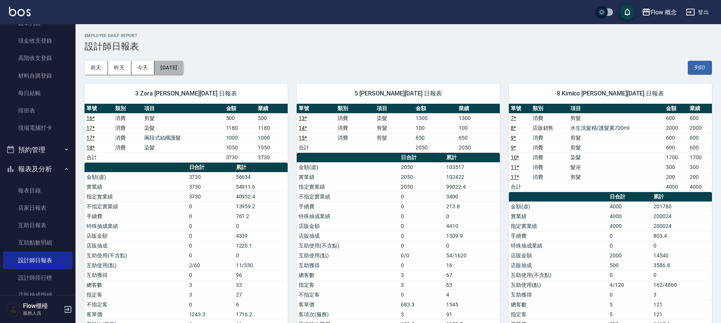
click at [183, 72] on button "[DATE]" at bounding box center [168, 68] width 29 height 14
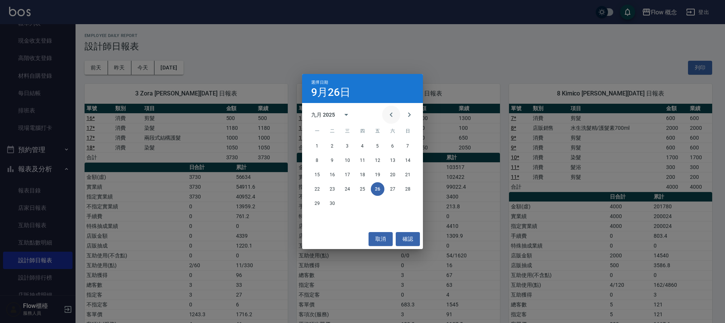
click at [385, 117] on button "Previous month" at bounding box center [391, 115] width 18 height 18
click at [336, 204] on button "26" at bounding box center [333, 204] width 14 height 14
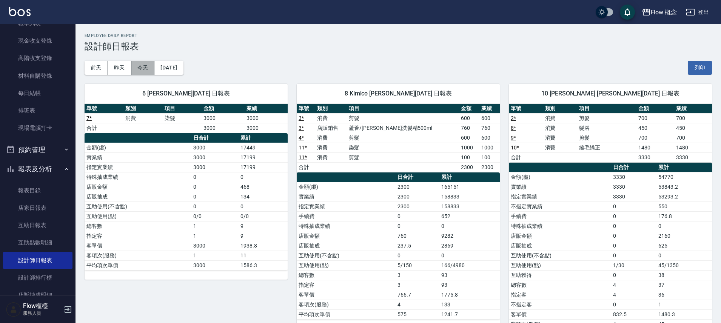
click at [151, 69] on button "今天" at bounding box center [142, 68] width 23 height 14
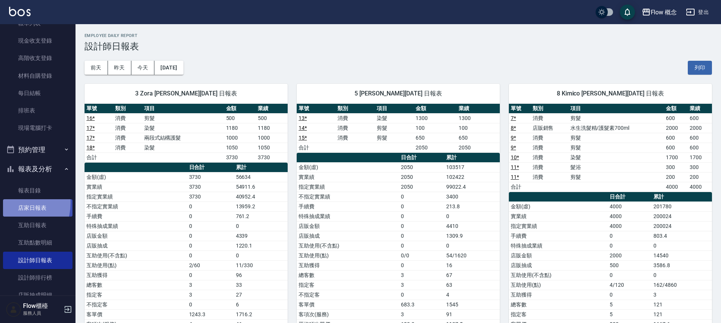
click at [11, 203] on link "店家日報表" at bounding box center [37, 207] width 69 height 17
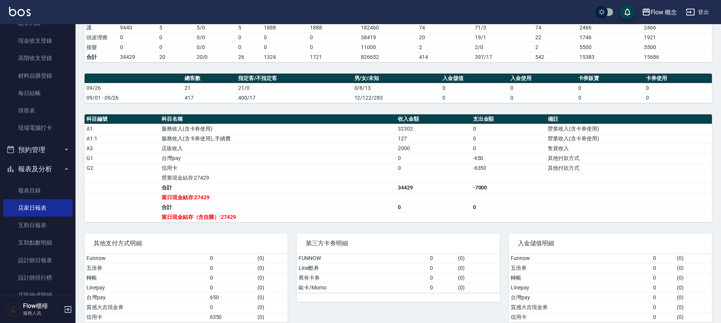
scroll to position [176, 0]
